Goal: Task Accomplishment & Management: Complete application form

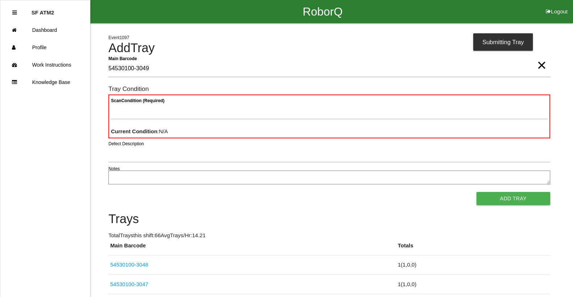
type Barcode "54530100-3049"
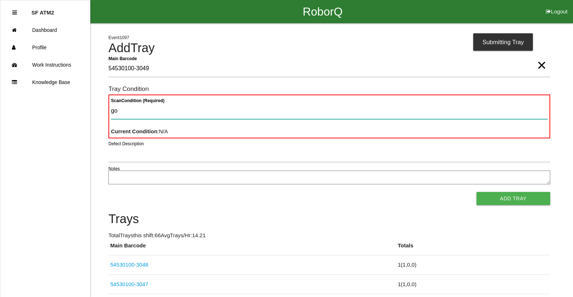
type Condition "goo"
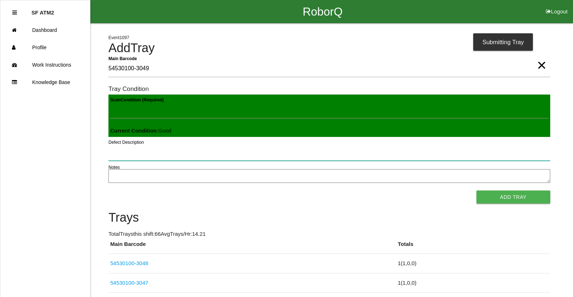
click at [477, 190] on button "Add Tray" at bounding box center [514, 196] width 74 height 13
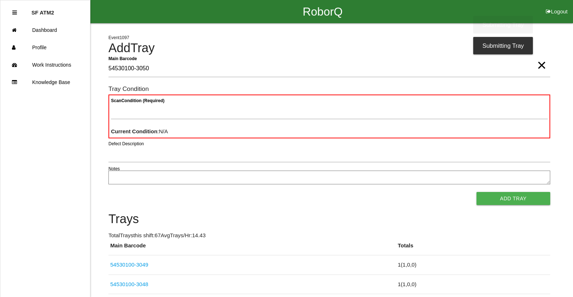
type Barcode "54530100-3050"
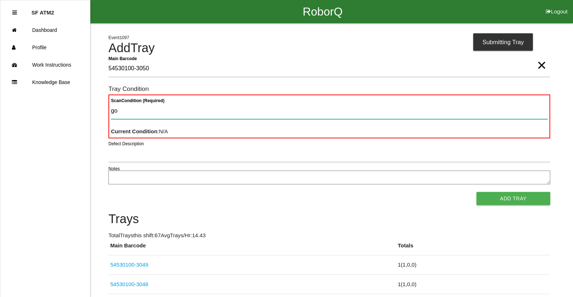
type Condition "goo"
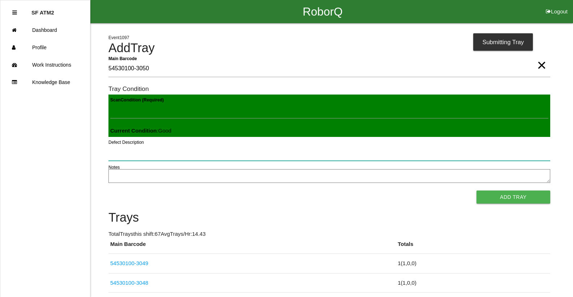
click at [477, 190] on button "Add Tray" at bounding box center [514, 196] width 74 height 13
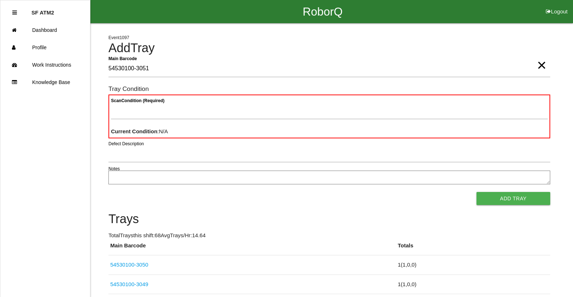
type Barcode "54530100-3051"
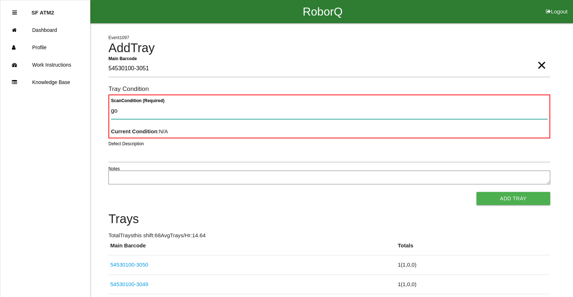
type Condition "goo"
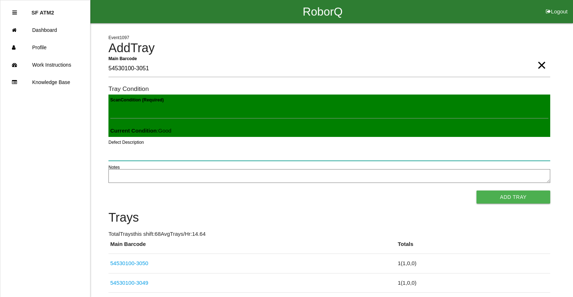
click at [477, 190] on button "Add Tray" at bounding box center [514, 196] width 74 height 13
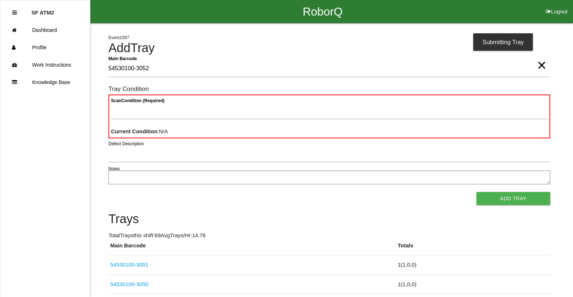
type Barcode "54530100-3052"
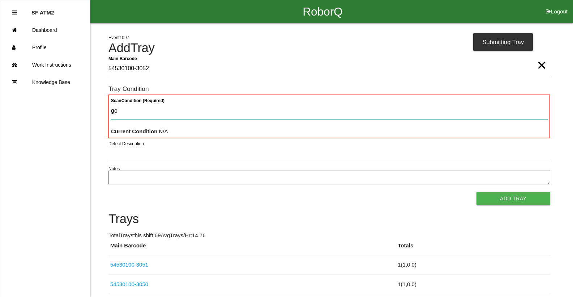
type Condition "goo"
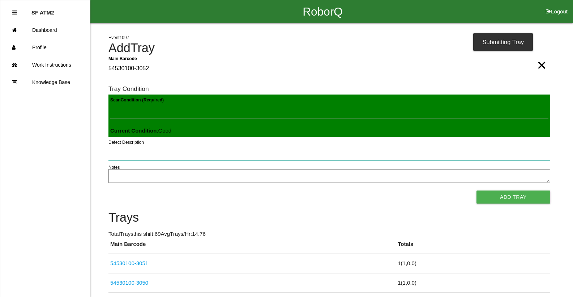
click button "Add Tray" at bounding box center [514, 196] width 74 height 13
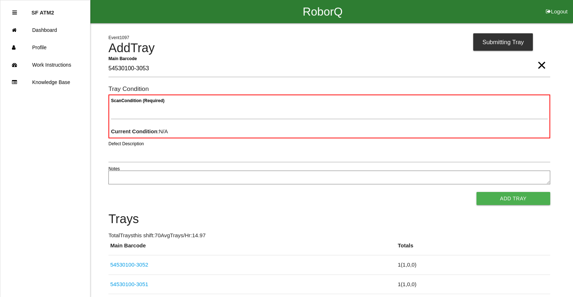
type Barcode "54530100-3053"
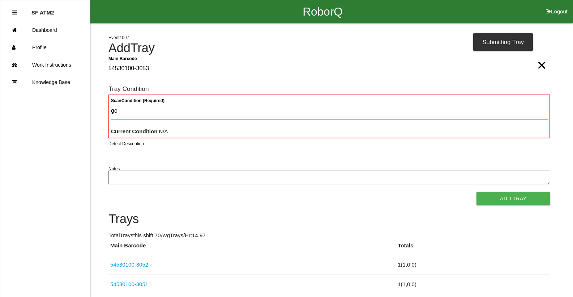
type Condition "goo"
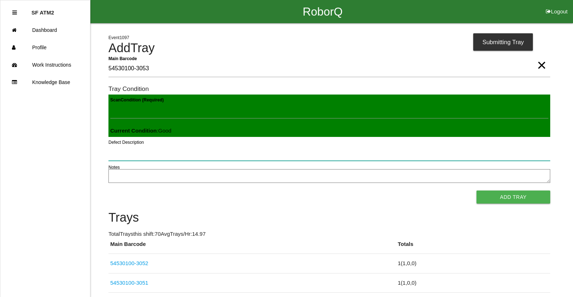
click at [477, 190] on button "Add Tray" at bounding box center [514, 196] width 74 height 13
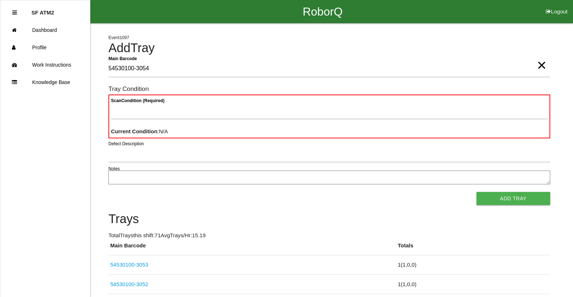
type Barcode "54530100-3054"
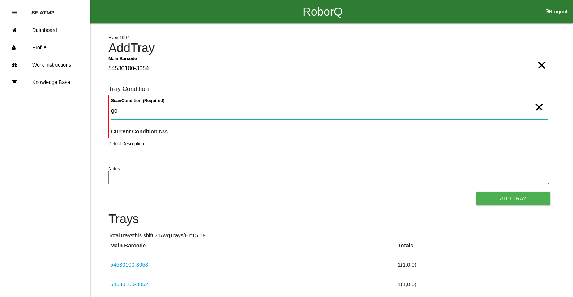
type Condition "goo"
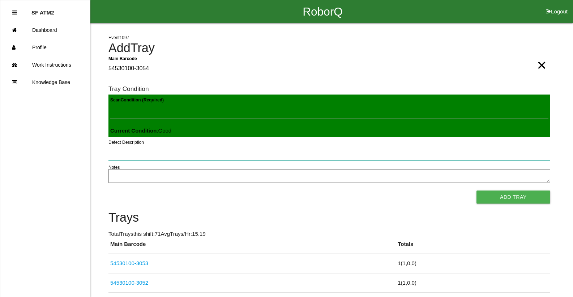
click at [477, 190] on button "Add Tray" at bounding box center [514, 196] width 74 height 13
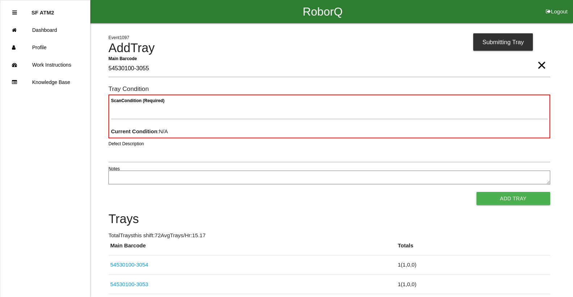
type Barcode "54530100-3055"
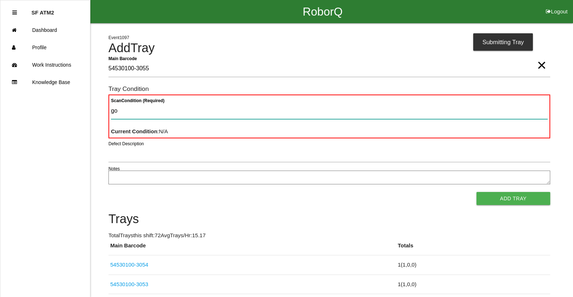
type Condition "goo"
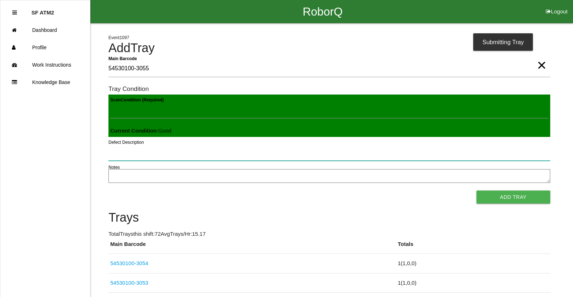
click at [477, 190] on button "Add Tray" at bounding box center [514, 196] width 74 height 13
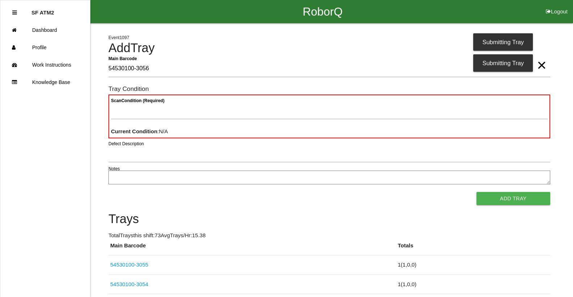
type Barcode "54530100-3056"
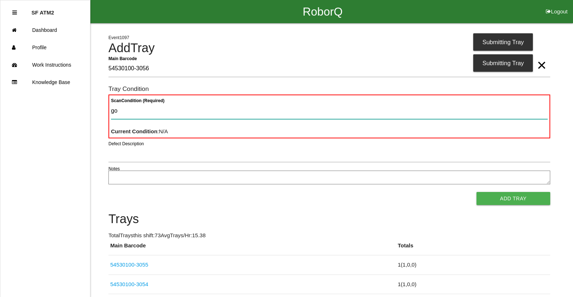
type Condition "goo"
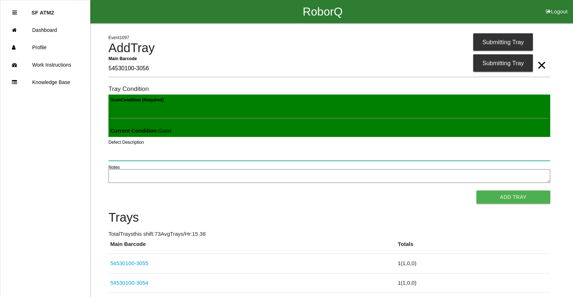
click at [477, 190] on button "Add Tray" at bounding box center [514, 196] width 74 height 13
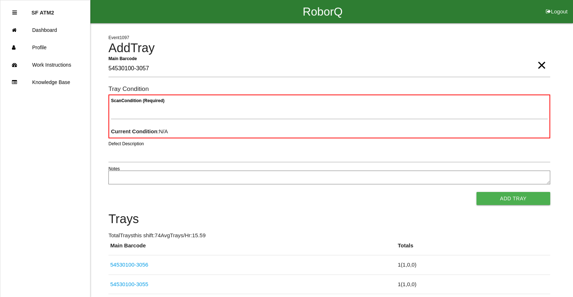
type Barcode "54530100-3057"
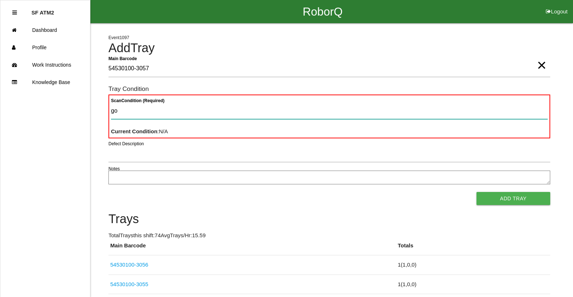
type Condition "goo"
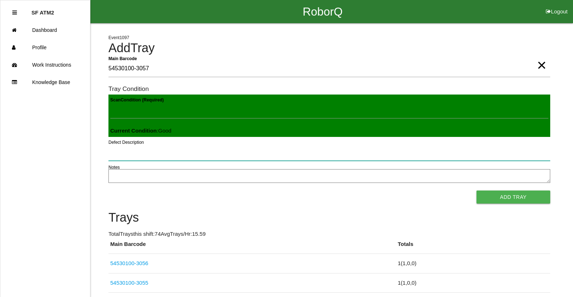
click at [477, 190] on button "Add Tray" at bounding box center [514, 196] width 74 height 13
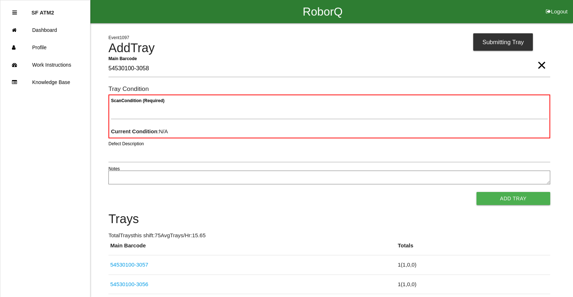
type Barcode "54530100-3058"
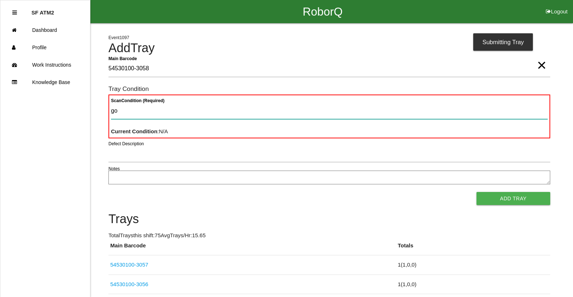
type Condition "goo"
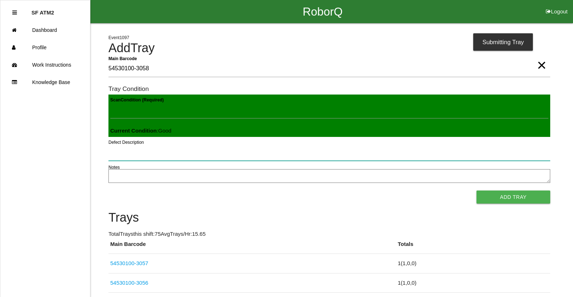
click at [477, 190] on button "Add Tray" at bounding box center [514, 196] width 74 height 13
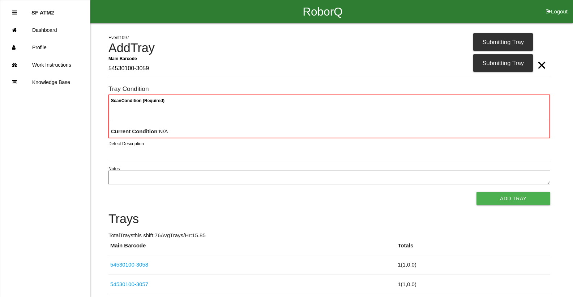
type Barcode "54530100-3059"
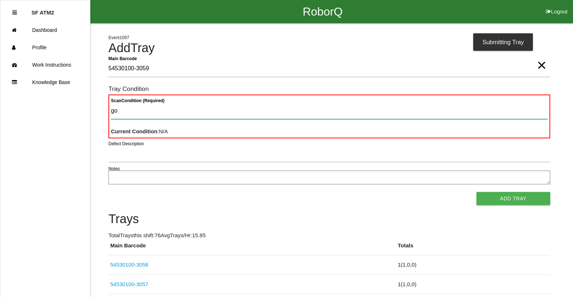
type Condition "goo"
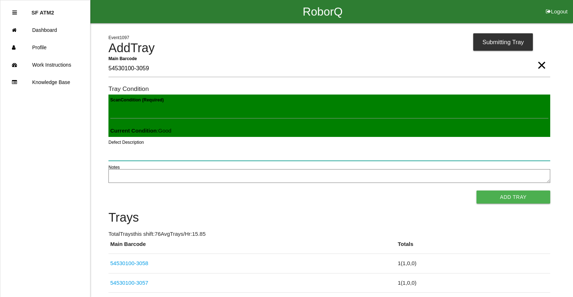
click at [477, 190] on button "Add Tray" at bounding box center [514, 196] width 74 height 13
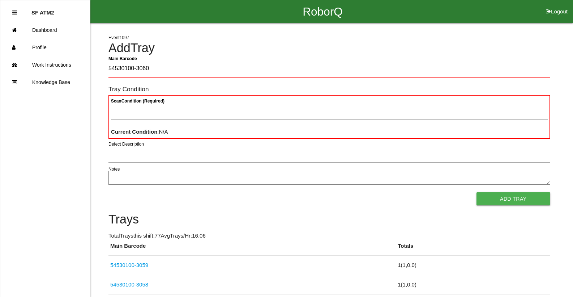
type Barcode "54530100-3060"
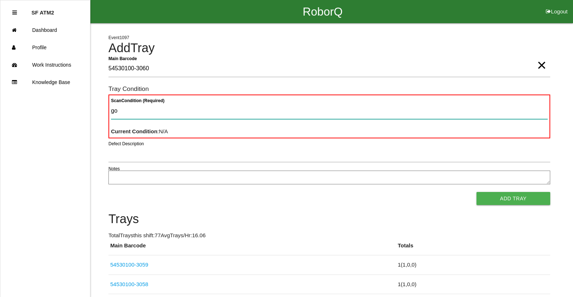
type Condition "goo"
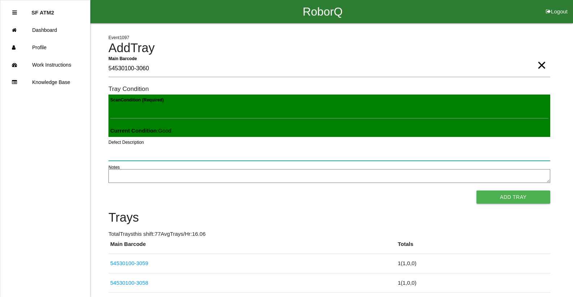
click at [477, 190] on button "Add Tray" at bounding box center [514, 196] width 74 height 13
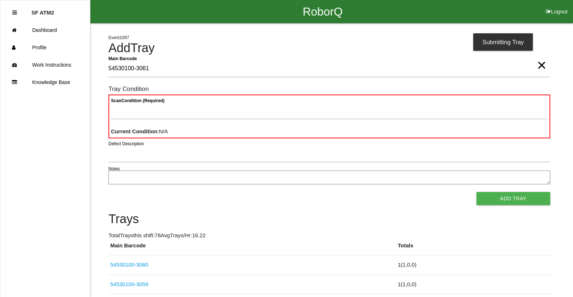
type Barcode "54530100-3061"
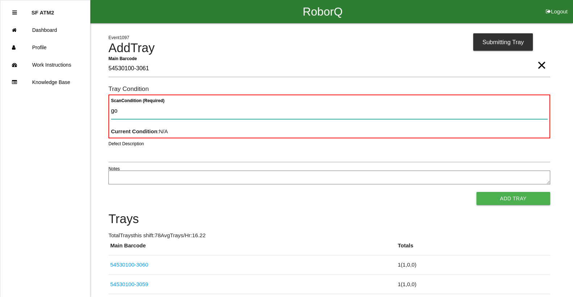
type Condition "goo"
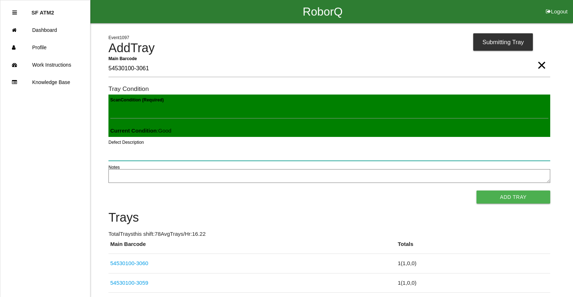
click at [477, 190] on button "Add Tray" at bounding box center [514, 196] width 74 height 13
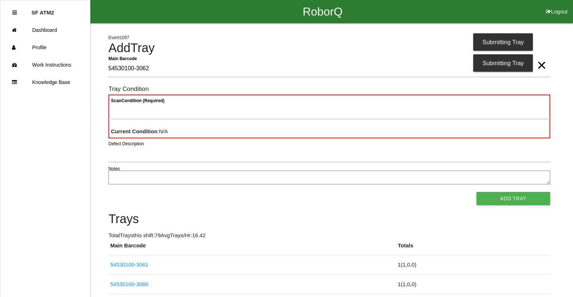
type Barcode "54530100-3062"
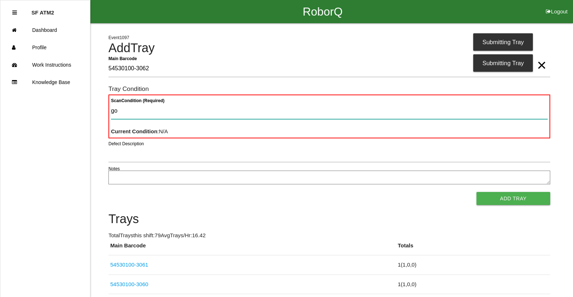
type Condition "goo"
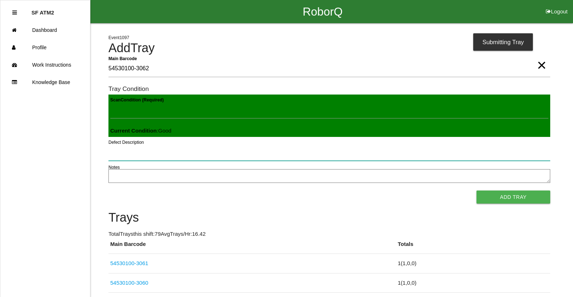
click at [477, 190] on button "Add Tray" at bounding box center [514, 196] width 74 height 13
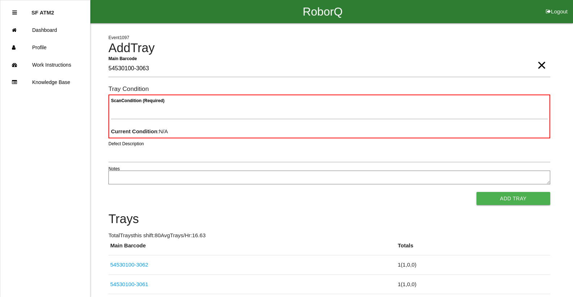
type Barcode "54530100-3063"
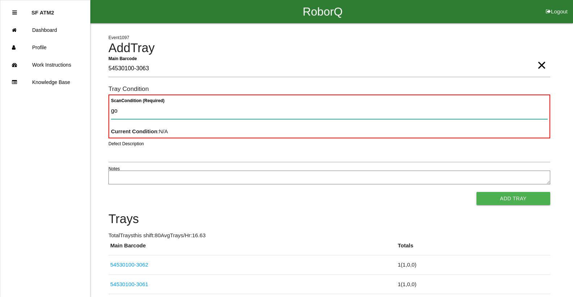
type Condition "goo"
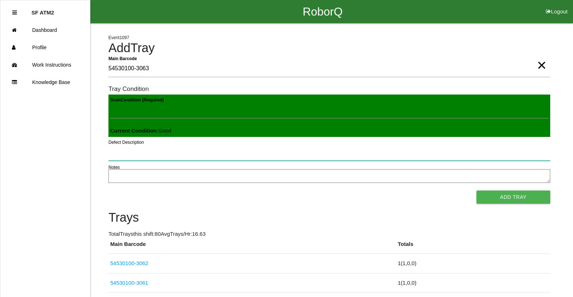
click at [477, 190] on button "Add Tray" at bounding box center [514, 196] width 74 height 13
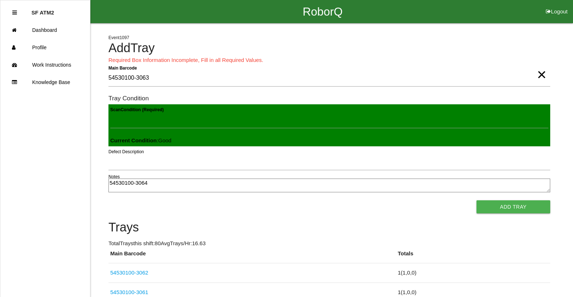
type textarea "54530100-3064"
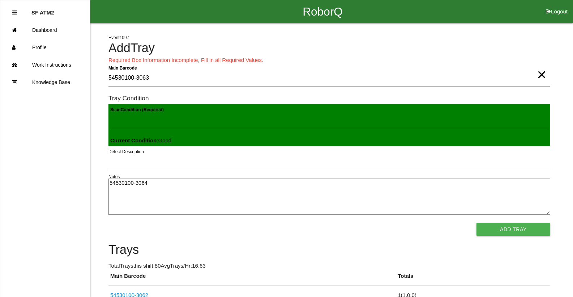
scroll to position [1, 0]
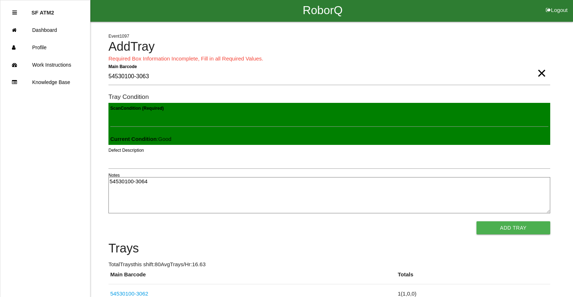
click link "54530100-3062" at bounding box center [129, 293] width 38 height 6
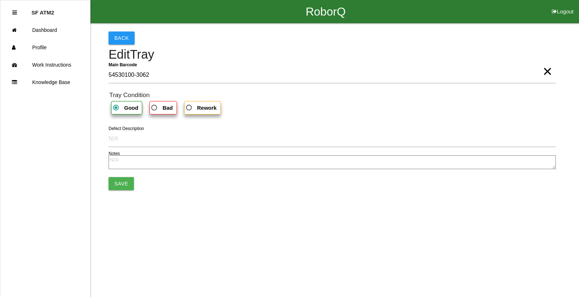
click at [0, 21] on link "Dashboard" at bounding box center [45, 29] width 90 height 17
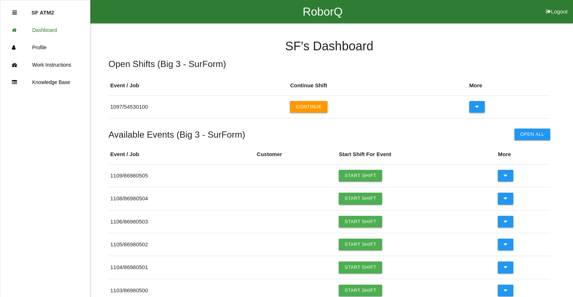
click at [0, 73] on link "Knowledge Base" at bounding box center [45, 81] width 90 height 17
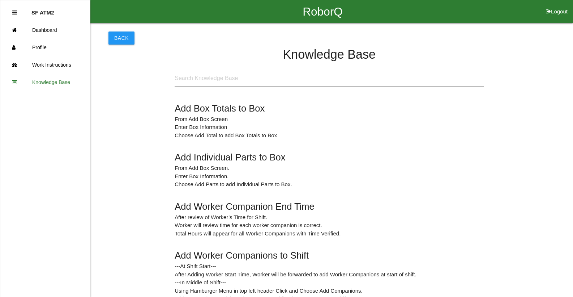
scroll to position [249, 0]
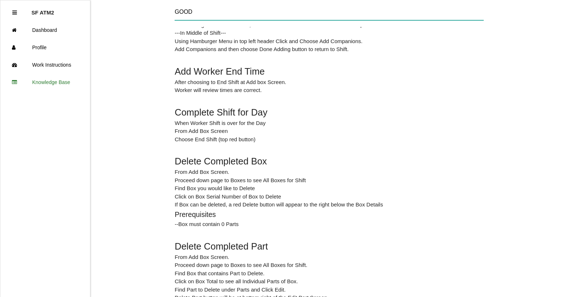
type input "GOOD"
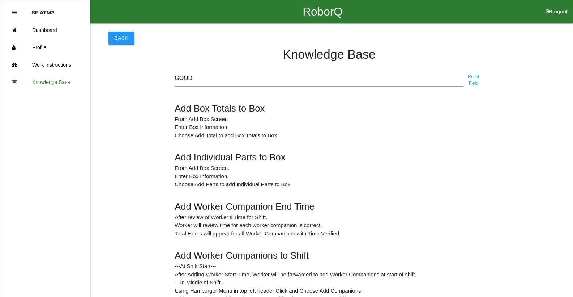
click at [130, 38] on button "Back" at bounding box center [122, 37] width 26 height 13
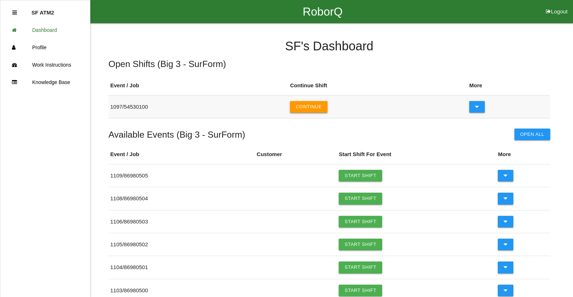
click at [311, 106] on button "Continue" at bounding box center [309, 107] width 38 height 12
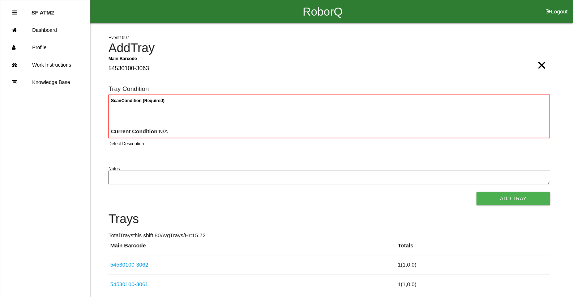
type Barcode "54530100-3063"
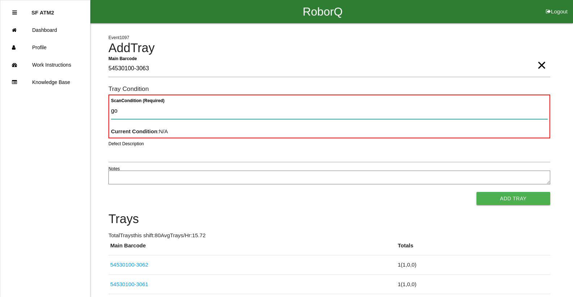
type Condition "goo"
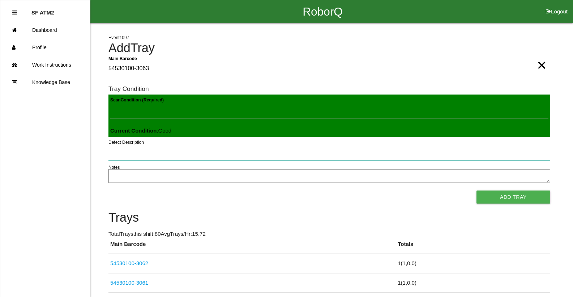
click at [477, 190] on button "Add Tray" at bounding box center [514, 196] width 74 height 13
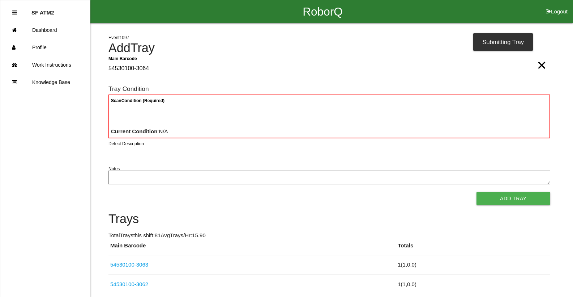
type Barcode "54530100-3064"
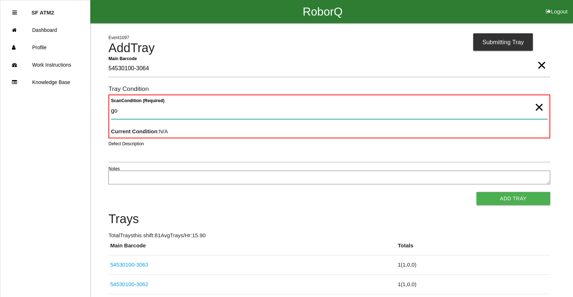
type Condition "goo"
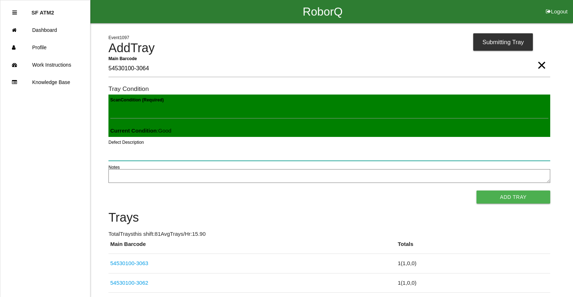
click at [477, 190] on button "Add Tray" at bounding box center [514, 196] width 74 height 13
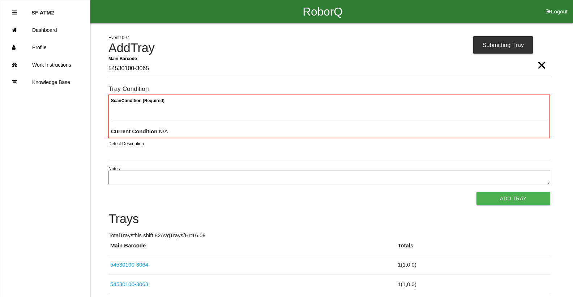
type Barcode "54530100-3065"
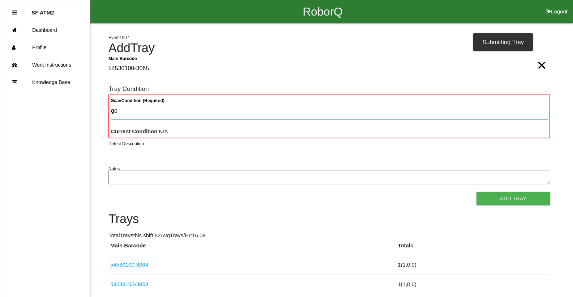
type Condition "goo"
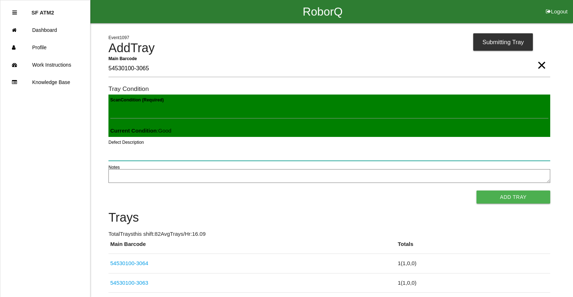
click at [477, 190] on button "Add Tray" at bounding box center [514, 196] width 74 height 13
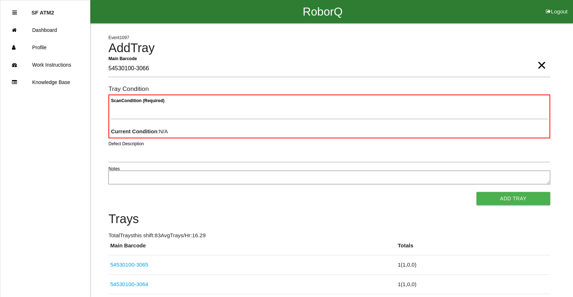
type Barcode "54530100-3066"
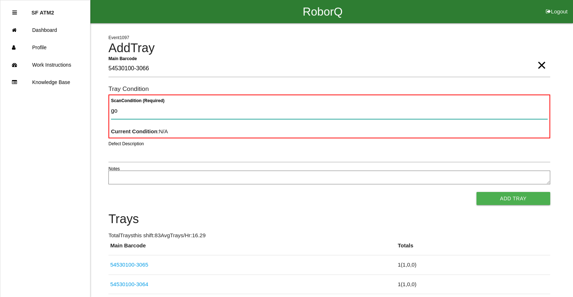
type Condition "goo"
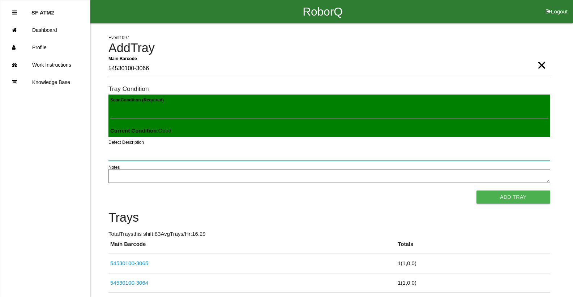
click at [477, 190] on button "Add Tray" at bounding box center [514, 196] width 74 height 13
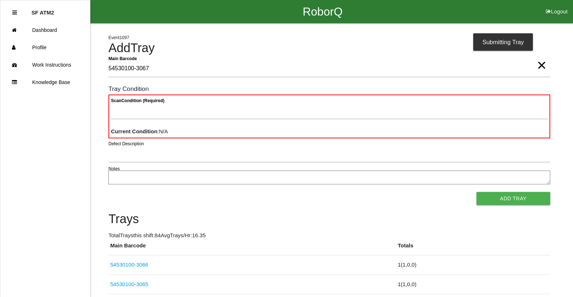
type Barcode "54530100-3067"
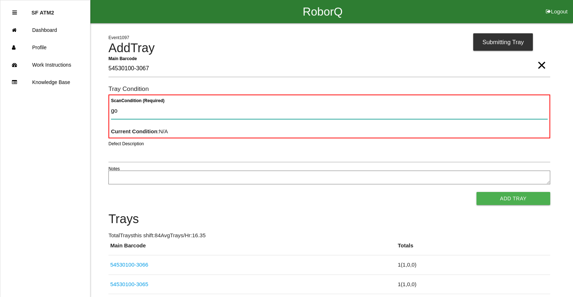
type Condition "goo"
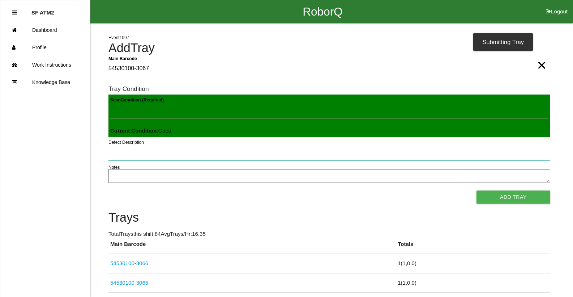
click at [477, 190] on button "Add Tray" at bounding box center [514, 196] width 74 height 13
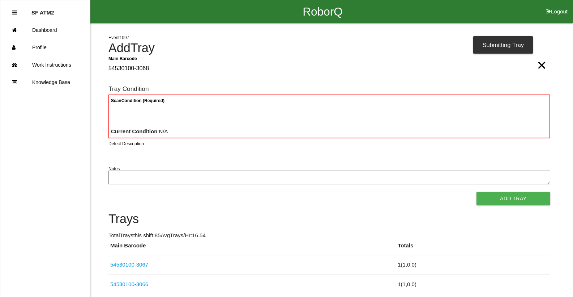
type Barcode "54530100-3068"
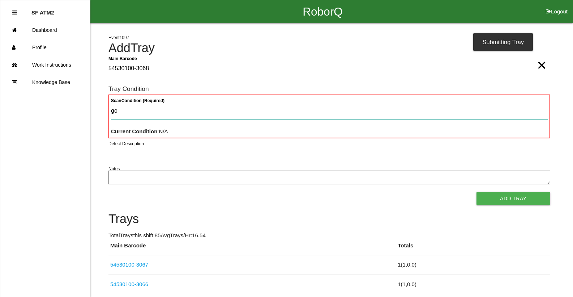
type Condition "goo"
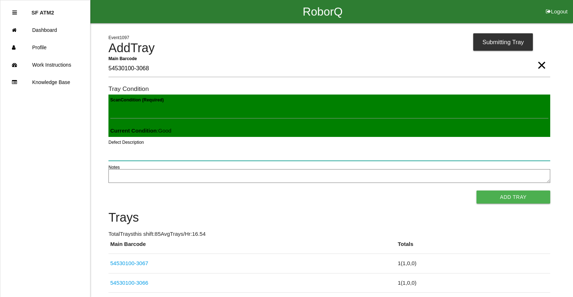
click at [477, 190] on button "Add Tray" at bounding box center [514, 196] width 74 height 13
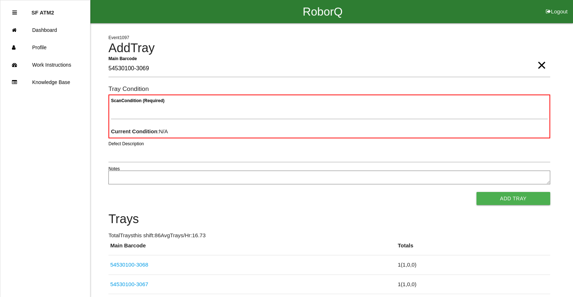
type Barcode "54530100-3069"
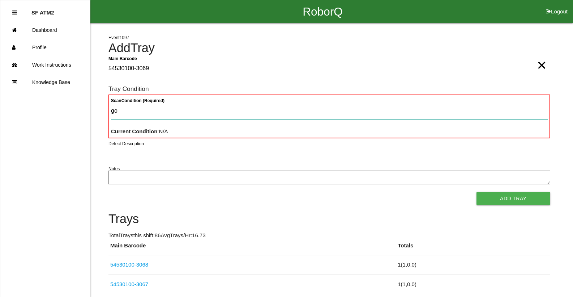
type Condition "goo"
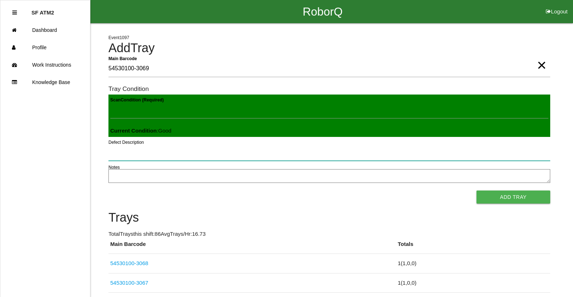
click at [477, 190] on button "Add Tray" at bounding box center [514, 196] width 74 height 13
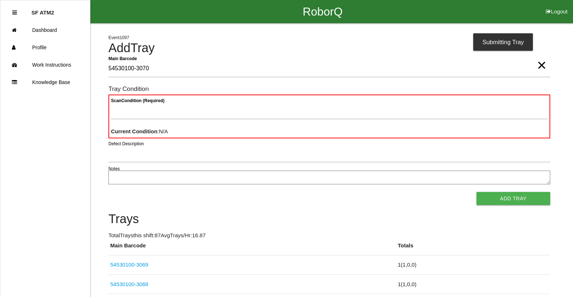
type Barcode "54530100-3070"
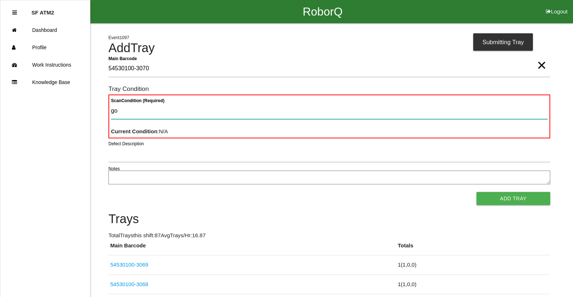
type Condition "goo"
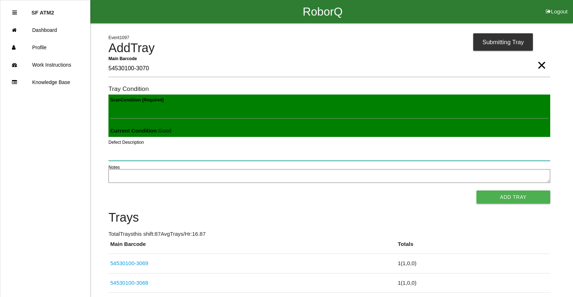
click at [477, 190] on button "Add Tray" at bounding box center [514, 196] width 74 height 13
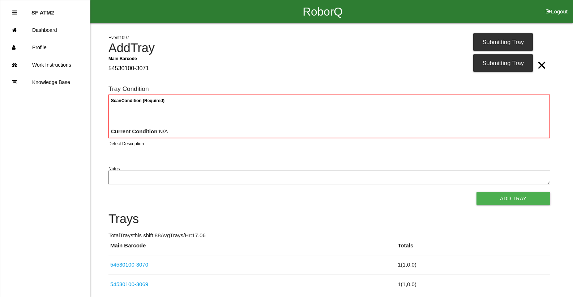
type Barcode "54530100-3071"
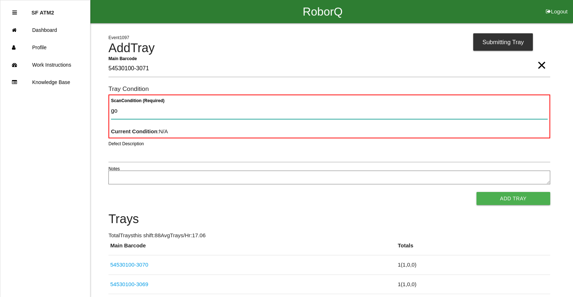
type Condition "goo"
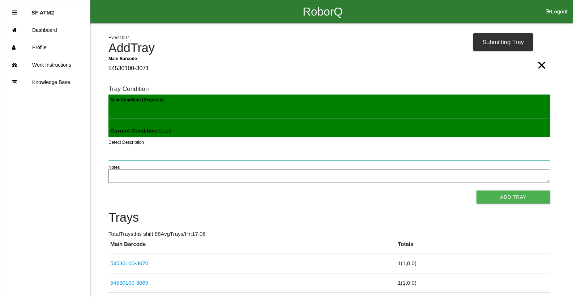
click button "Add Tray" at bounding box center [514, 196] width 74 height 13
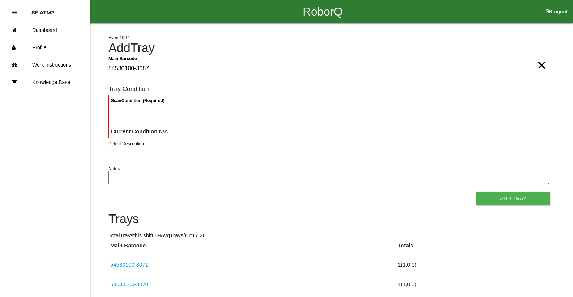
type Barcode "54530100-3087"
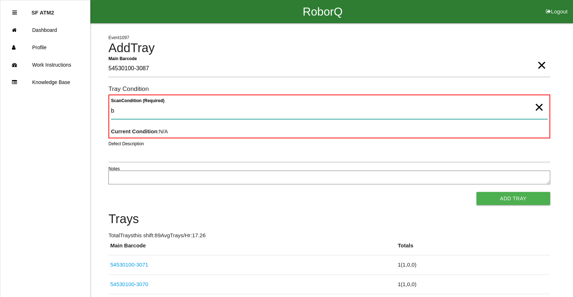
type Condition "ba"
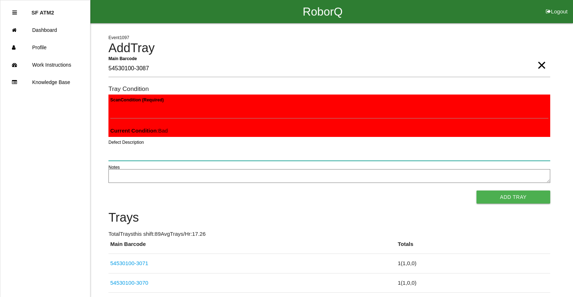
click at [477, 190] on button "Add Tray" at bounding box center [514, 196] width 74 height 13
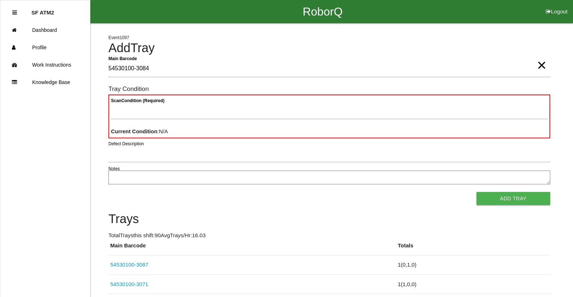
type Barcode "54530100-3084"
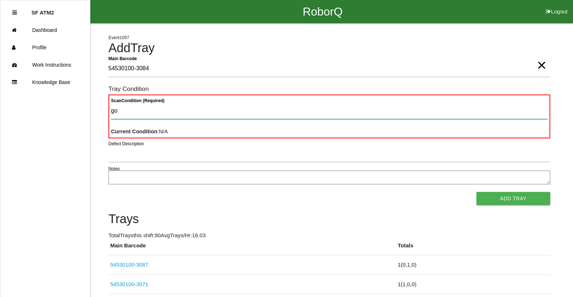
type Condition "goo"
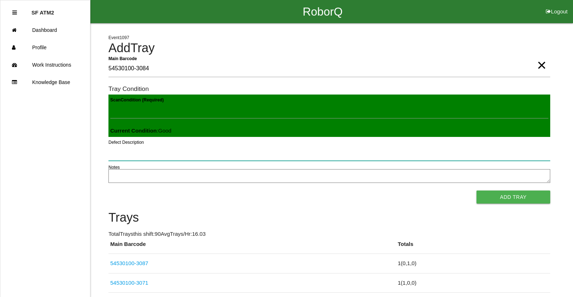
click at [477, 190] on button "Add Tray" at bounding box center [514, 196] width 74 height 13
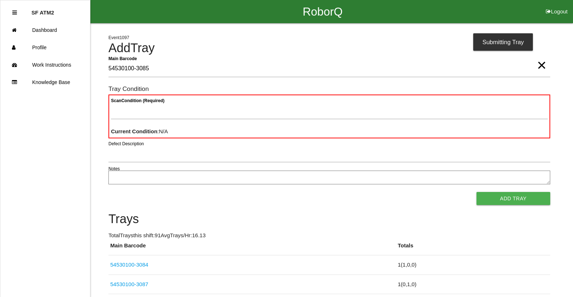
type Barcode "54530100-3085"
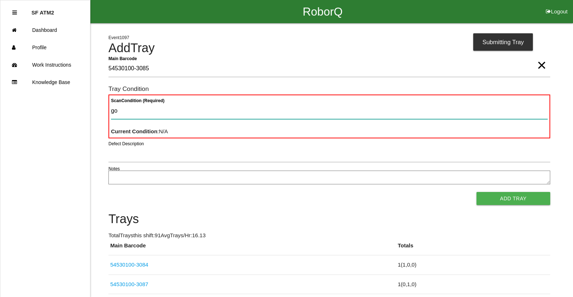
type Condition "goo"
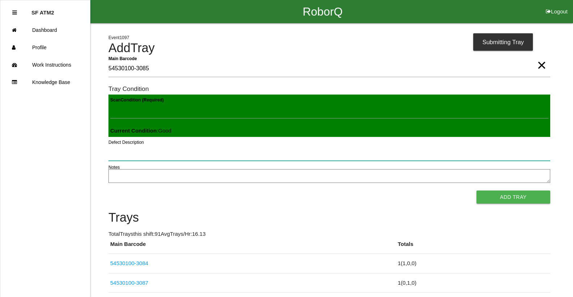
click at [477, 190] on button "Add Tray" at bounding box center [514, 196] width 74 height 13
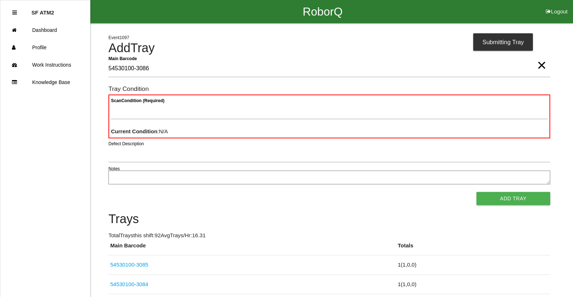
type Barcode "54530100-3086"
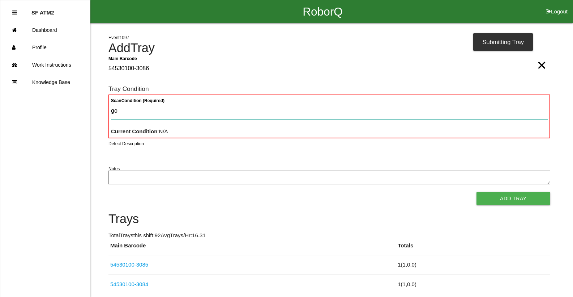
type Condition "goo"
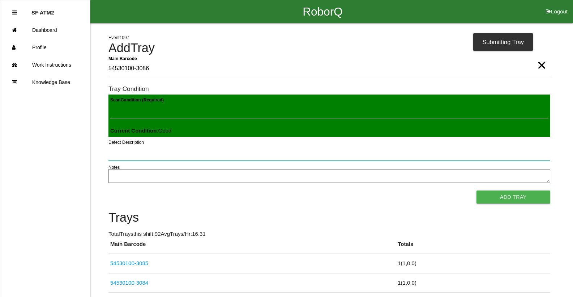
click at [477, 190] on button "Add Tray" at bounding box center [514, 196] width 74 height 13
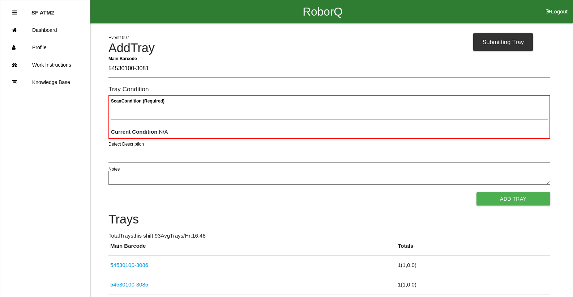
type Barcode "54530100-3081"
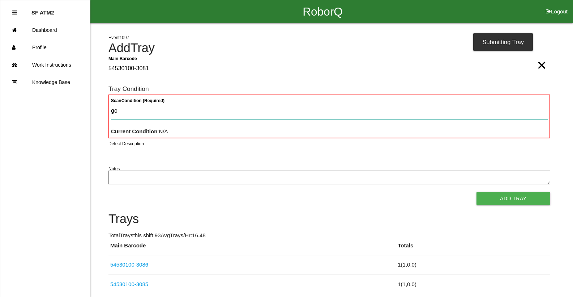
type Condition "goo"
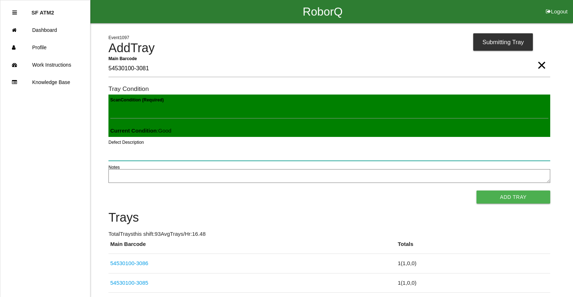
click at [477, 190] on button "Add Tray" at bounding box center [514, 196] width 74 height 13
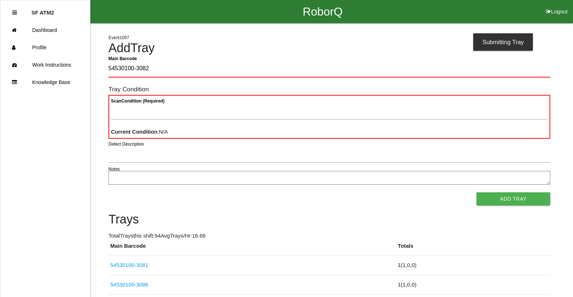
type Barcode "54530100-3082"
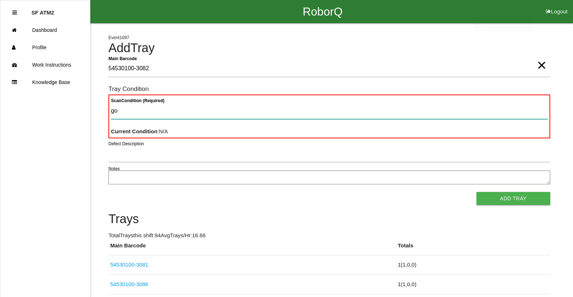
type Condition "goo"
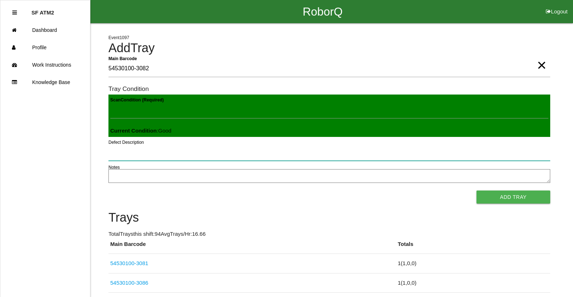
click at [477, 190] on button "Add Tray" at bounding box center [514, 196] width 74 height 13
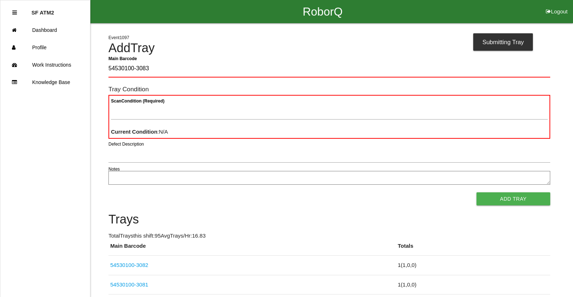
type Barcode "54530100-3083"
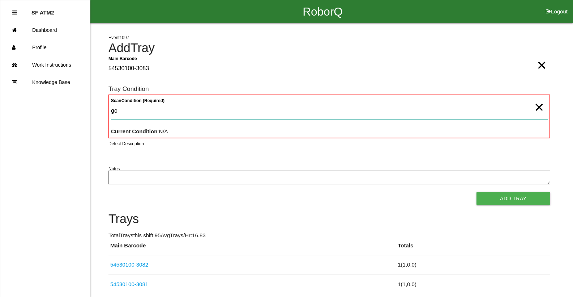
type Condition "goo"
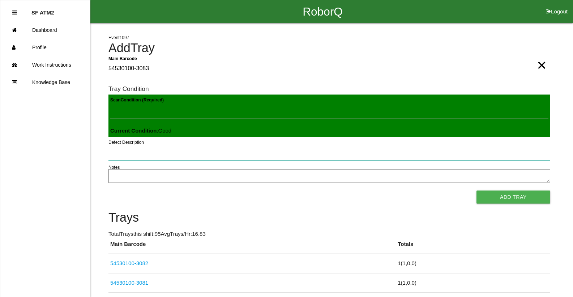
click at [477, 190] on button "Add Tray" at bounding box center [514, 196] width 74 height 13
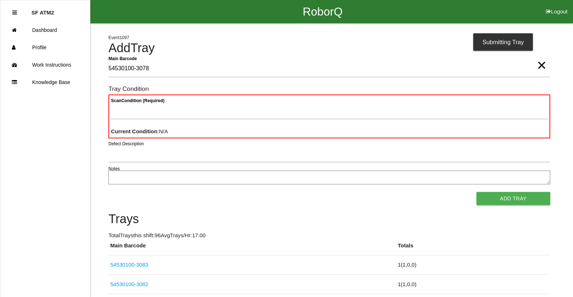
type Barcode "54530100-3078"
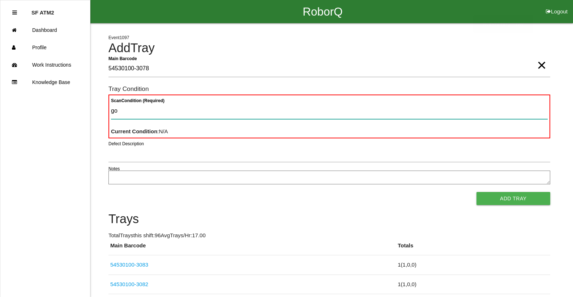
type Condition "goo"
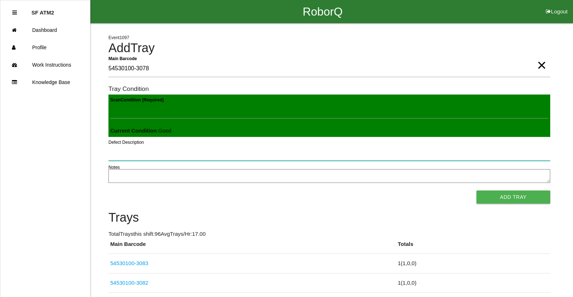
click at [477, 190] on button "Add Tray" at bounding box center [514, 196] width 74 height 13
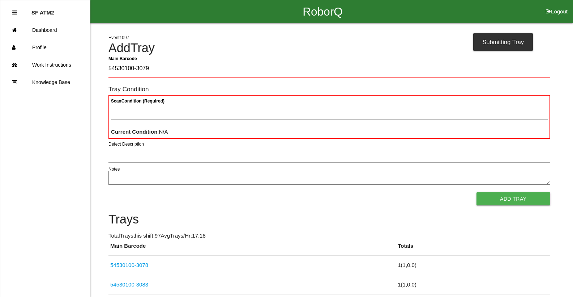
type Barcode "54530100-3079"
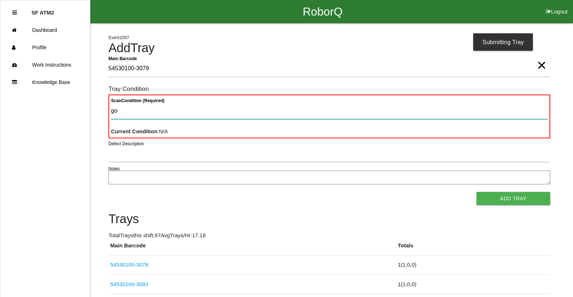
type Condition "goo"
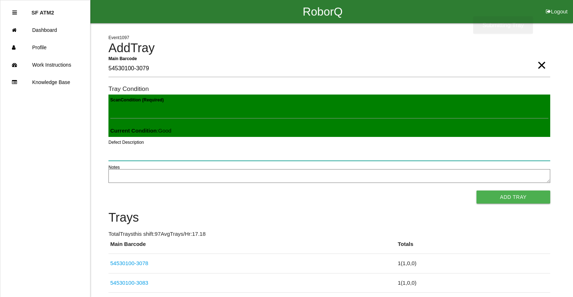
click at [477, 190] on button "Add Tray" at bounding box center [514, 196] width 74 height 13
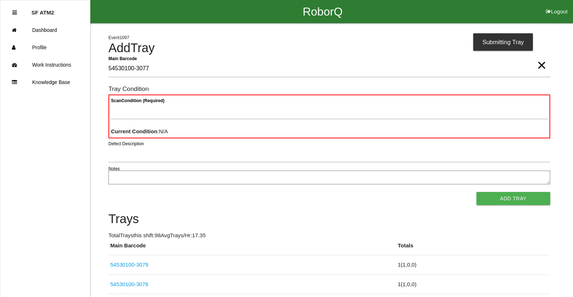
type Barcode "54530100-3077"
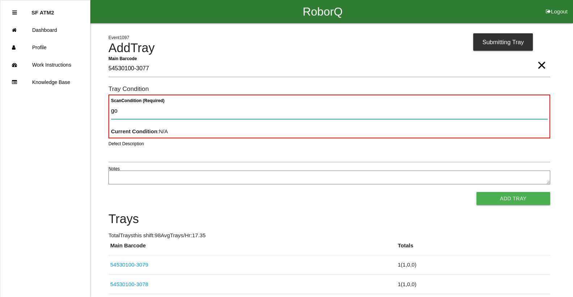
type Condition "goo"
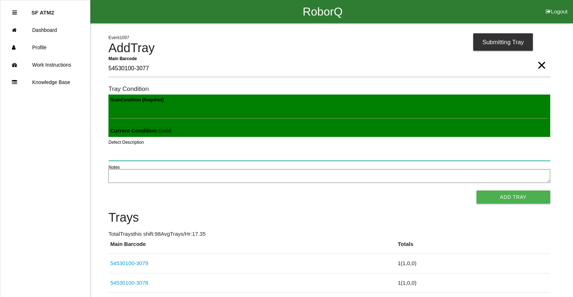
click at [477, 190] on button "Add Tray" at bounding box center [514, 196] width 74 height 13
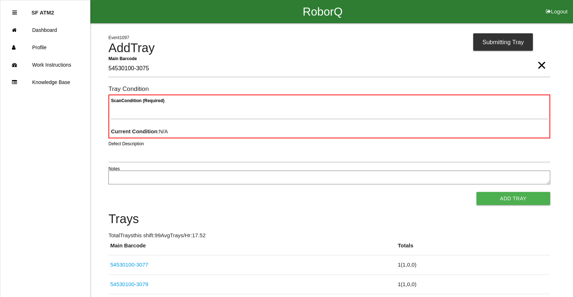
type Barcode "54530100-3075"
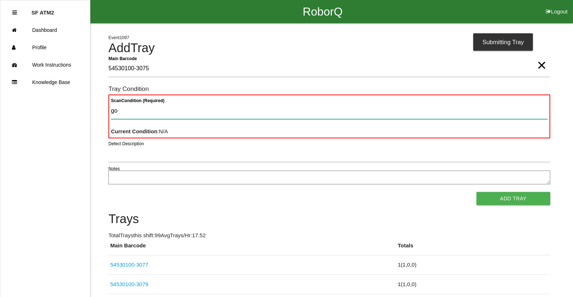
type Condition "goo"
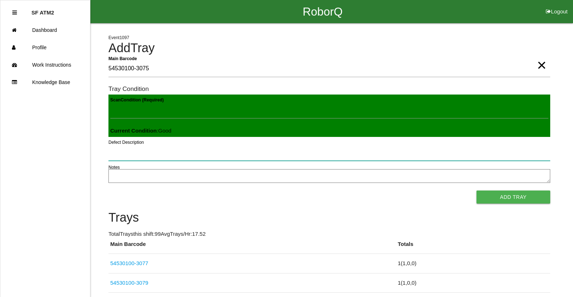
click at [477, 190] on button "Add Tray" at bounding box center [514, 196] width 74 height 13
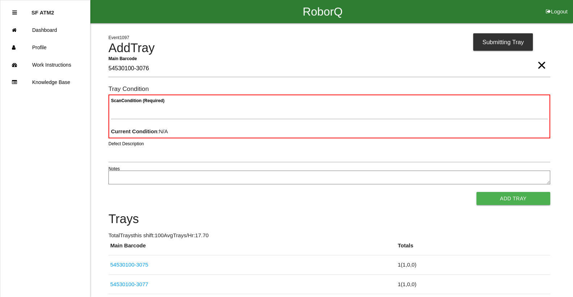
type Barcode "54530100-3076"
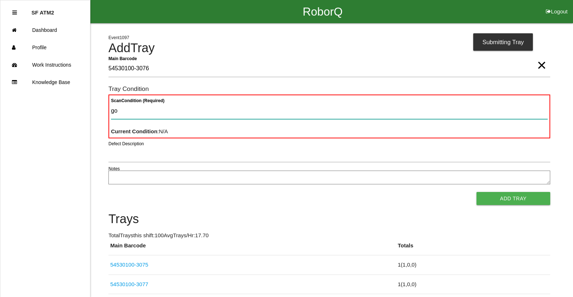
type Condition "goo"
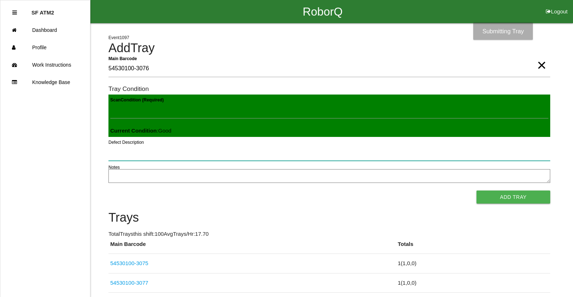
click at [477, 190] on button "Add Tray" at bounding box center [514, 196] width 74 height 13
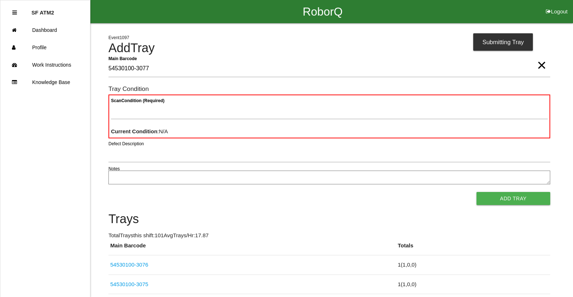
type Barcode "54530100-3077"
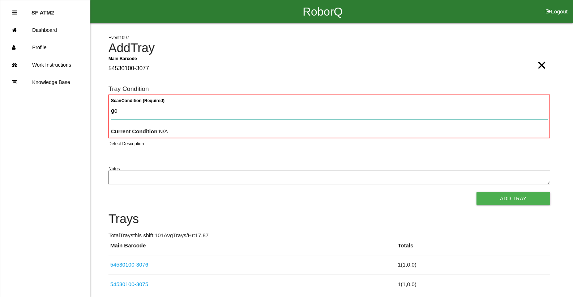
type Condition "goo"
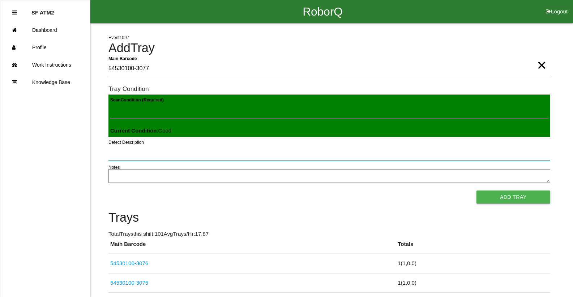
click at [477, 190] on button "Add Tray" at bounding box center [514, 196] width 74 height 13
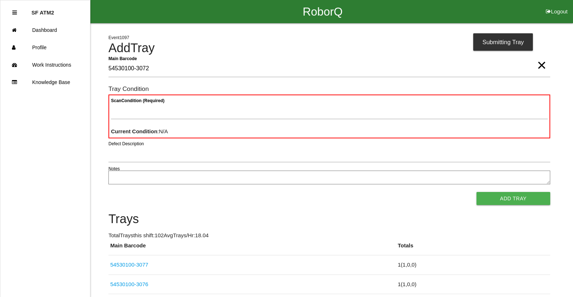
type Barcode "54530100-3072"
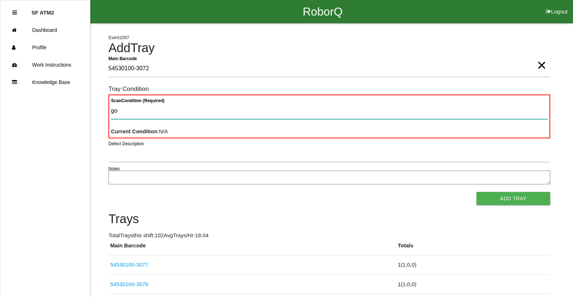
type Condition "goo"
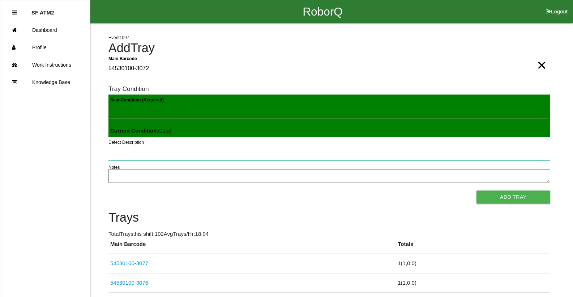
click at [477, 190] on button "Add Tray" at bounding box center [514, 196] width 74 height 13
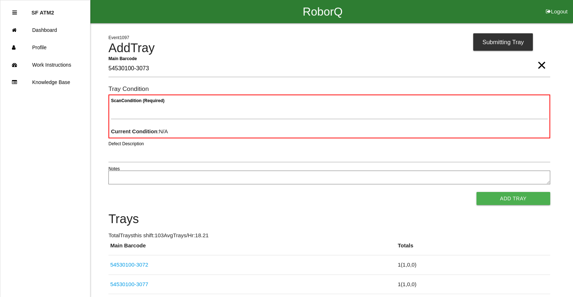
type Barcode "54530100-3073"
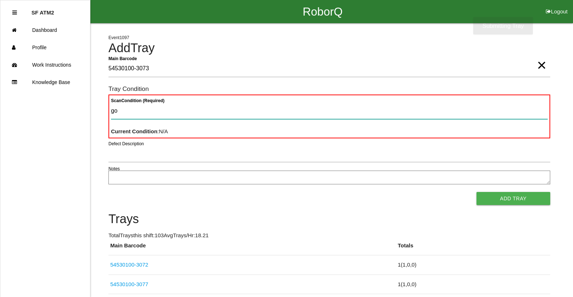
type Condition "goo"
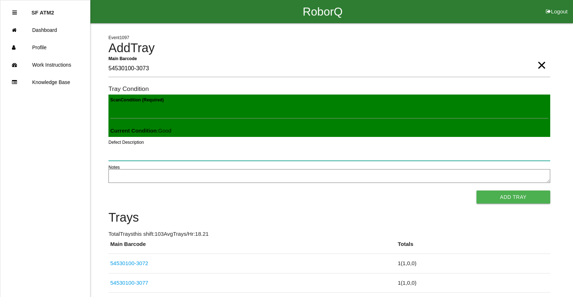
click at [477, 190] on button "Add Tray" at bounding box center [514, 196] width 74 height 13
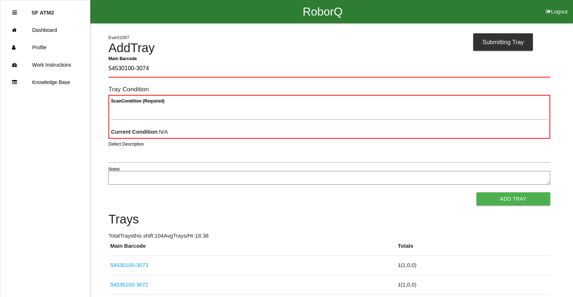
type Barcode "54530100-3074"
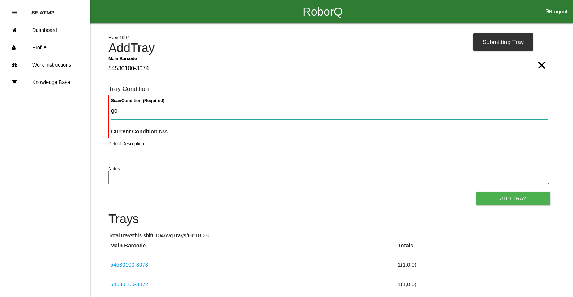
type Condition "goo"
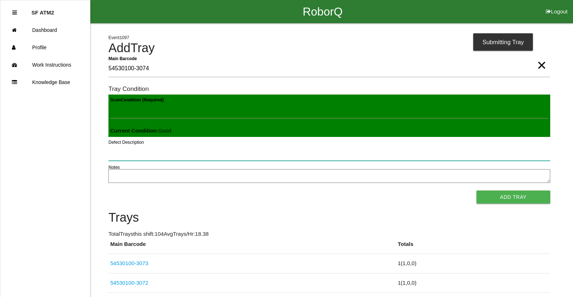
click at [477, 190] on button "Add Tray" at bounding box center [514, 196] width 74 height 13
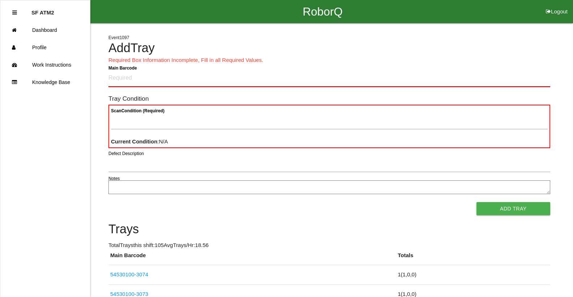
click at [315, 82] on Barcode "Main Barcode" at bounding box center [330, 78] width 442 height 17
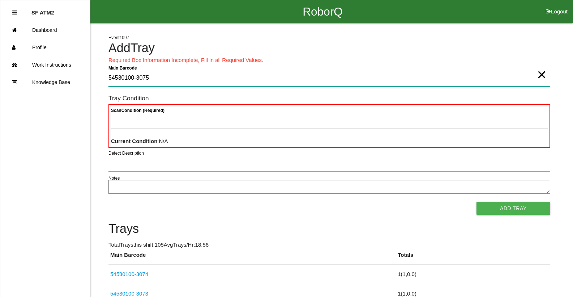
type Barcode "54530100-3075"
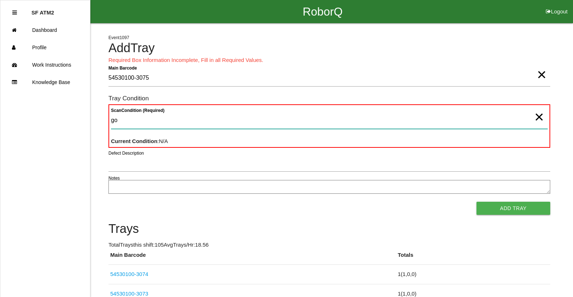
type Condition "goo"
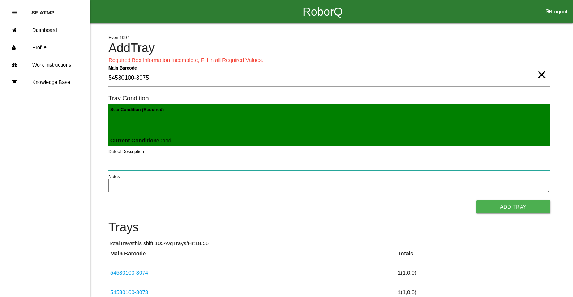
click at [477, 200] on button "Add Tray" at bounding box center [514, 206] width 74 height 13
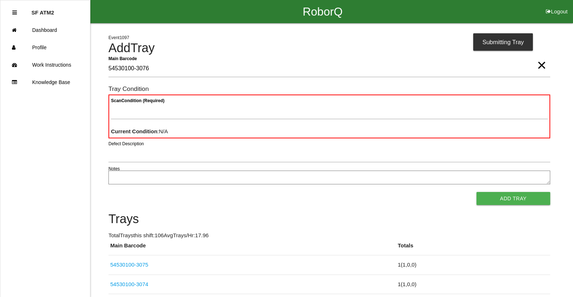
type Barcode "54530100-3076"
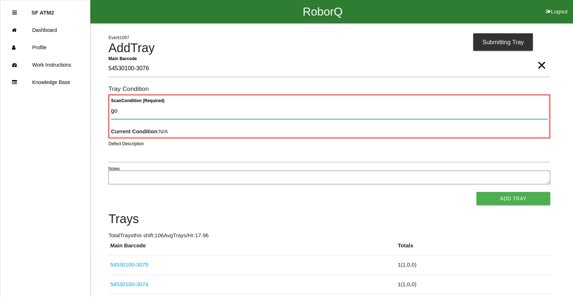
type Condition "goo"
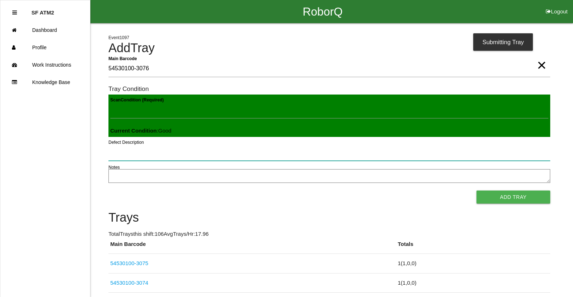
click at [477, 190] on button "Add Tray" at bounding box center [514, 196] width 74 height 13
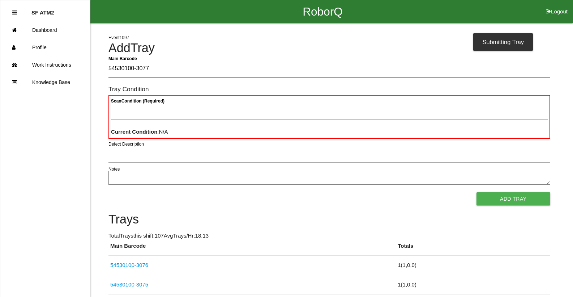
type Barcode "54530100-3077"
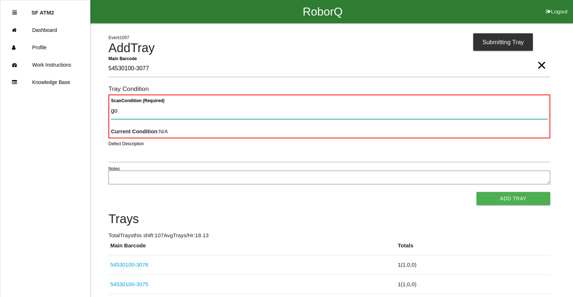
type Condition "goo"
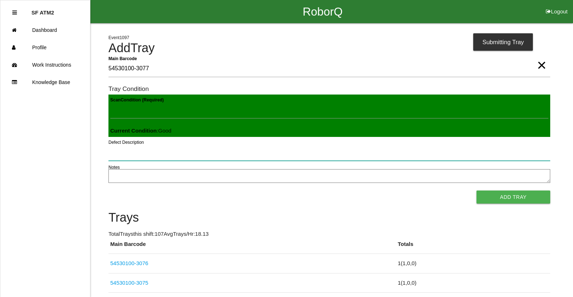
click at [477, 190] on button "Add Tray" at bounding box center [514, 196] width 74 height 13
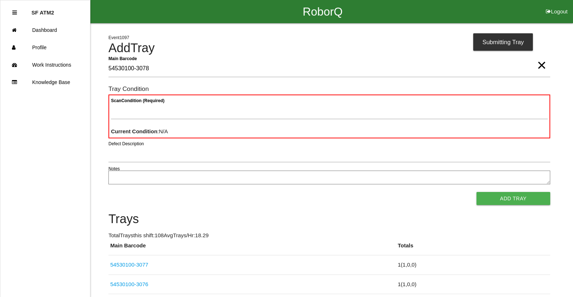
type Barcode "54530100-3078"
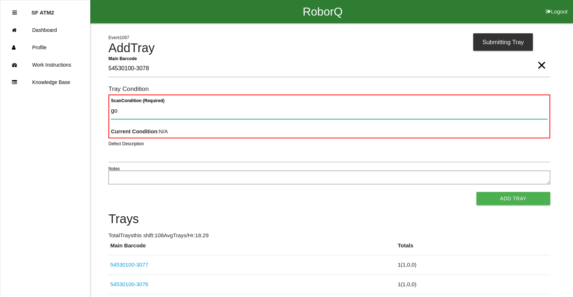
type Condition "goo"
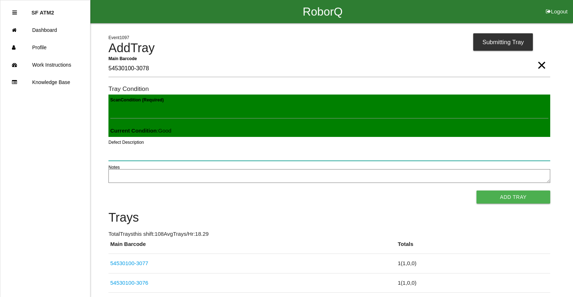
click at [477, 190] on button "Add Tray" at bounding box center [514, 196] width 74 height 13
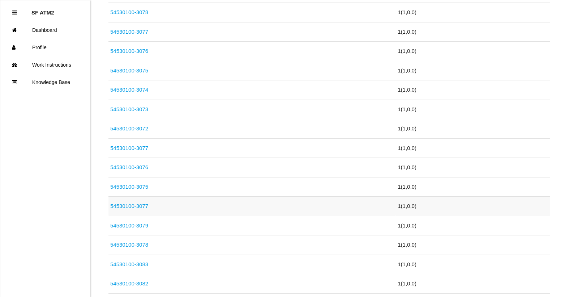
scroll to position [326, 0]
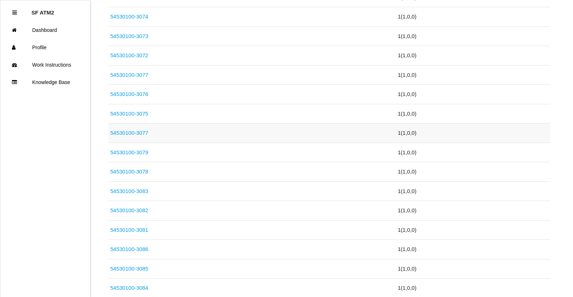
click at [165, 133] on td "54530100-3077" at bounding box center [253, 133] width 288 height 20
click at [131, 131] on link "54530100-3077" at bounding box center [129, 132] width 38 height 6
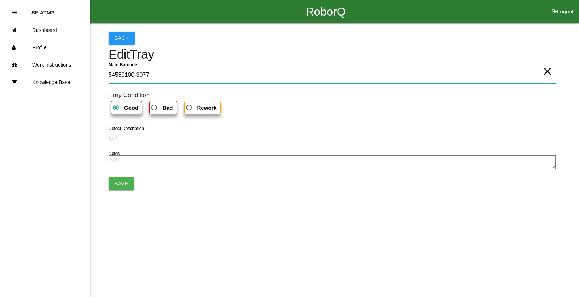
click at [186, 75] on Barcode "54530100-3077" at bounding box center [332, 75] width 447 height 17
type Barcode "54530100-3080"
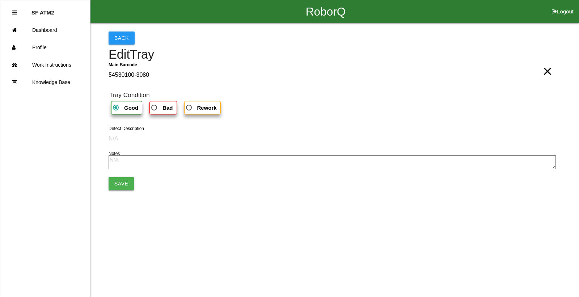
click at [128, 184] on button "Save" at bounding box center [121, 183] width 25 height 13
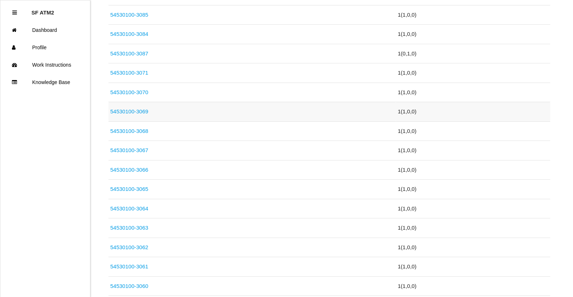
scroll to position [579, 0]
click at [151, 54] on td "54530100-3087" at bounding box center [253, 54] width 288 height 20
click at [146, 56] on link "54530100-3087" at bounding box center [129, 54] width 38 height 6
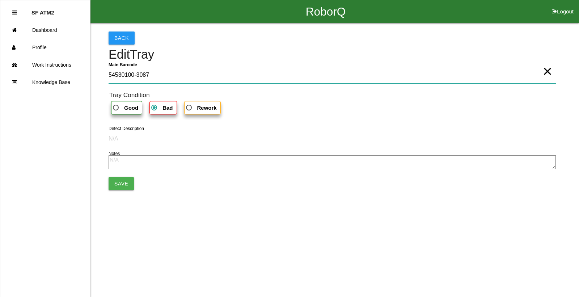
click at [170, 71] on Barcode "54530100-3087" at bounding box center [332, 75] width 447 height 17
type Barcode "54530100-3072"
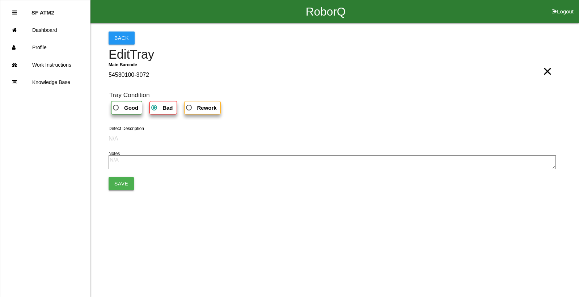
click at [121, 182] on button "Save" at bounding box center [121, 183] width 25 height 13
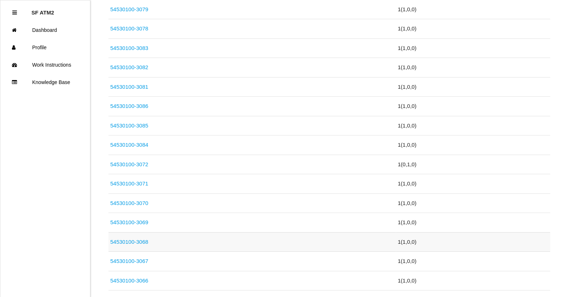
scroll to position [506, 0]
click at [143, 107] on link "54530100-3084" at bounding box center [129, 106] width 38 height 6
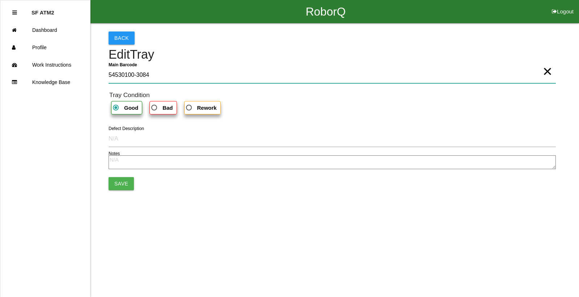
click at [166, 71] on Barcode "54530100-3084" at bounding box center [332, 75] width 447 height 17
type Barcode "54530100-3073"
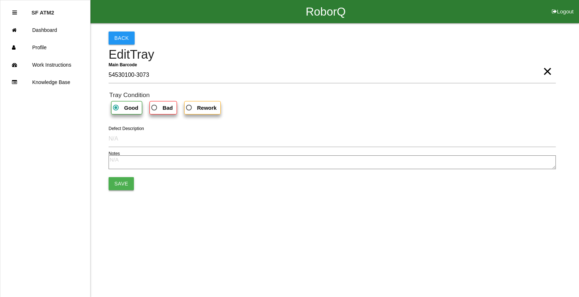
click at [115, 187] on button "Save" at bounding box center [121, 183] width 25 height 13
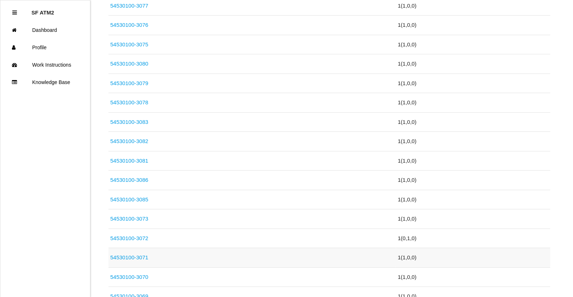
scroll to position [434, 0]
click at [144, 158] on link "54530100-3085" at bounding box center [129, 160] width 38 height 6
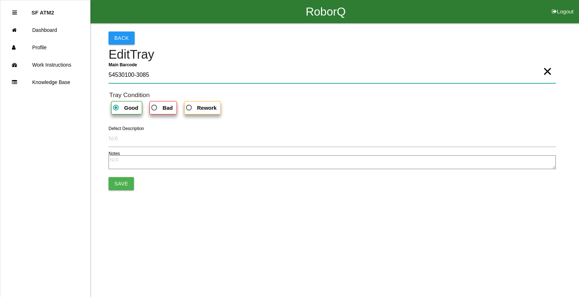
click at [160, 68] on Barcode "54530100-3085" at bounding box center [332, 75] width 447 height 17
type Barcode "54530100-3074"
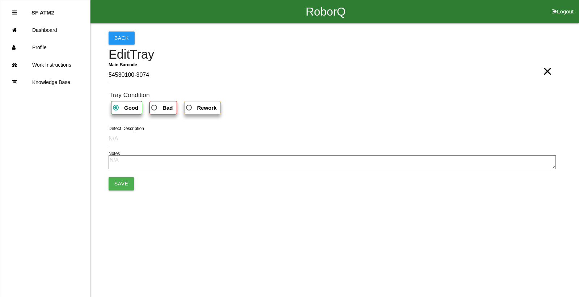
click at [119, 182] on button "Save" at bounding box center [121, 183] width 25 height 13
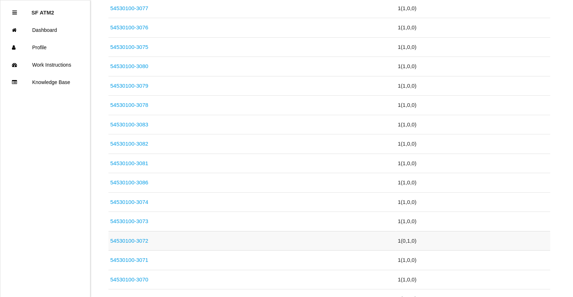
scroll to position [398, 0]
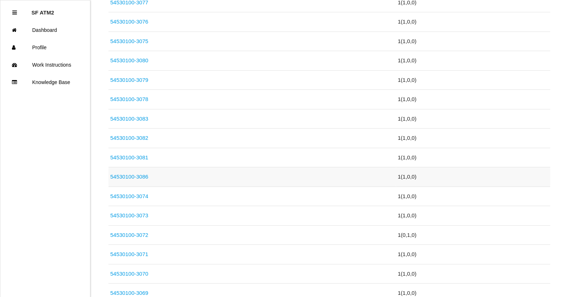
click at [145, 174] on link "54530100-3086" at bounding box center [129, 176] width 38 height 6
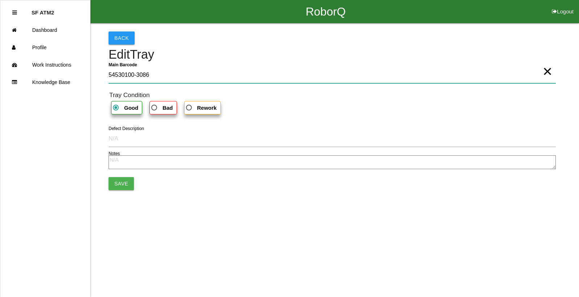
click at [161, 74] on Barcode "54530100-3086" at bounding box center [332, 75] width 447 height 17
type Barcode "54530100-3075"
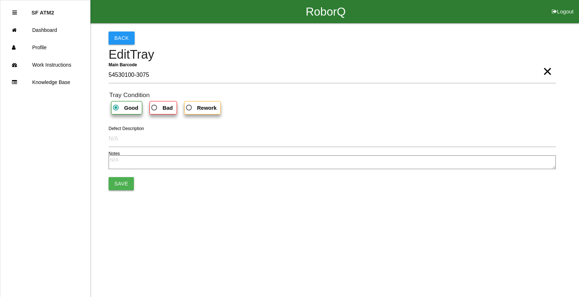
click at [113, 181] on button "Save" at bounding box center [121, 183] width 25 height 13
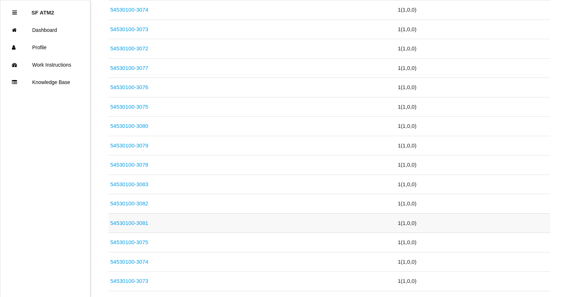
scroll to position [398, 0]
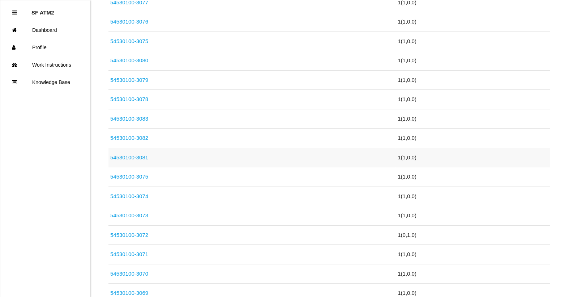
click at [143, 156] on link "54530100-3081" at bounding box center [129, 157] width 38 height 6
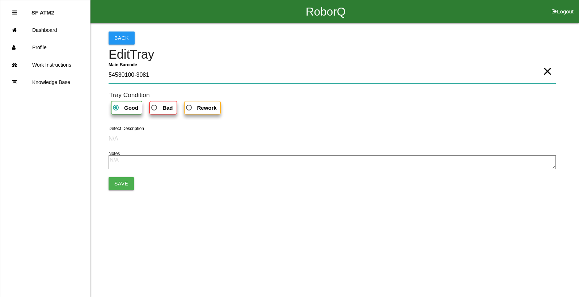
click at [209, 82] on Barcode "54530100-3081" at bounding box center [332, 75] width 447 height 17
type Barcode "54530100-3076"
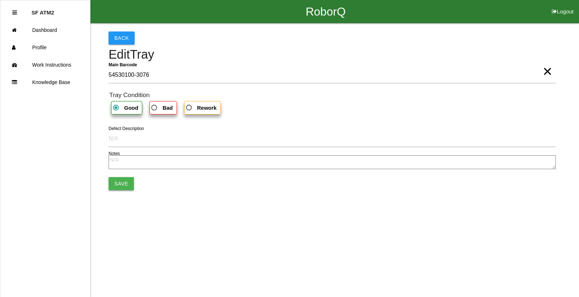
click at [121, 188] on button "Save" at bounding box center [121, 183] width 25 height 13
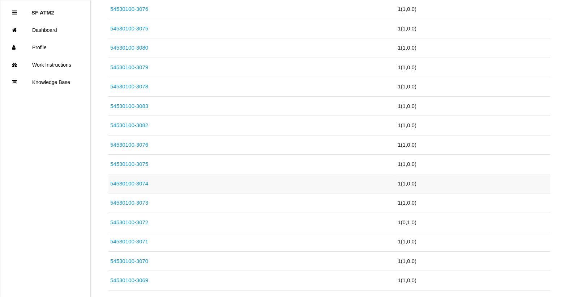
scroll to position [398, 0]
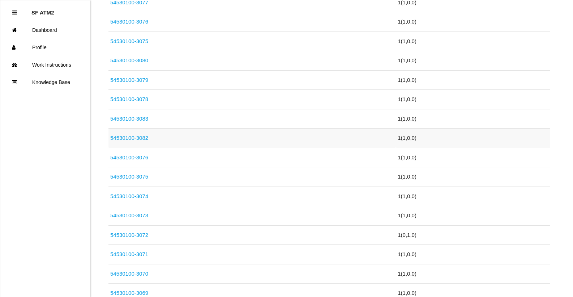
click at [145, 135] on link "54530100-3082" at bounding box center [129, 138] width 38 height 6
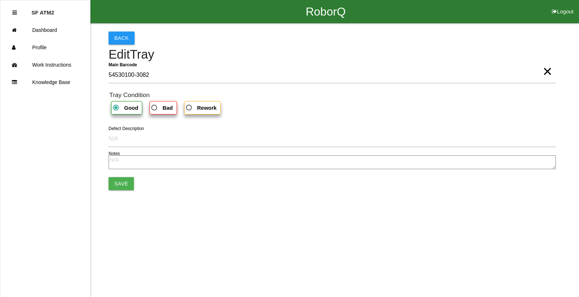
click at [159, 66] on div "Back Edit Tray Main Barcode 54530100-3082 × Tray Condition Good Bad Rework Defe…" at bounding box center [332, 110] width 447 height 175
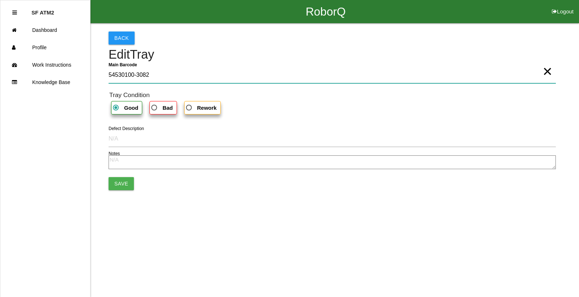
click at [161, 76] on Barcode "54530100-3082" at bounding box center [332, 75] width 447 height 17
type Barcode "54530100-3077"
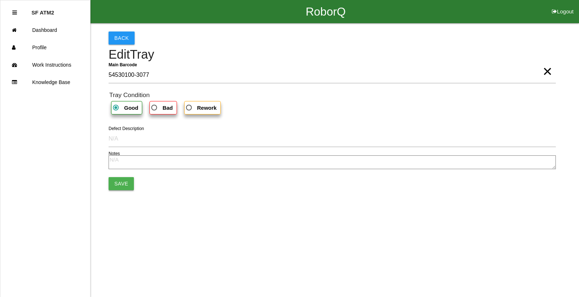
click at [129, 188] on button "Save" at bounding box center [121, 183] width 25 height 13
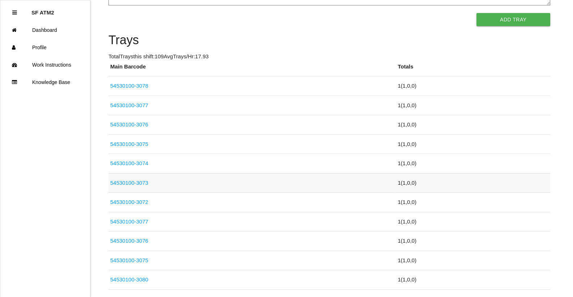
scroll to position [217, 0]
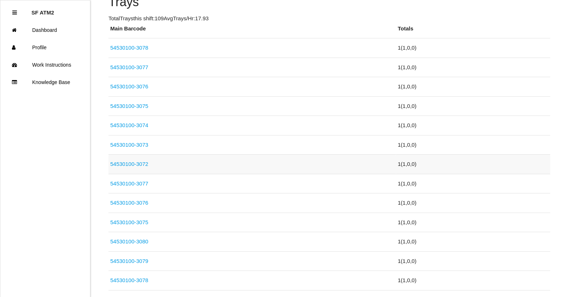
click at [146, 162] on link "54530100-3072" at bounding box center [129, 164] width 38 height 6
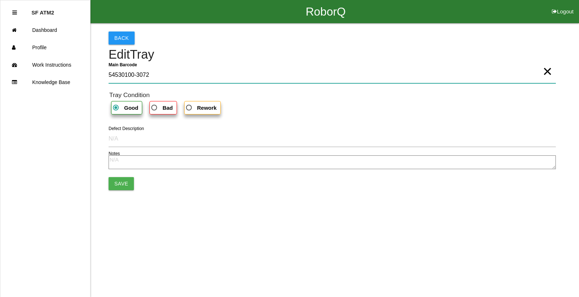
click at [154, 73] on Barcode "54530100-3072" at bounding box center [332, 75] width 447 height 17
type Barcode "54530100-3078"
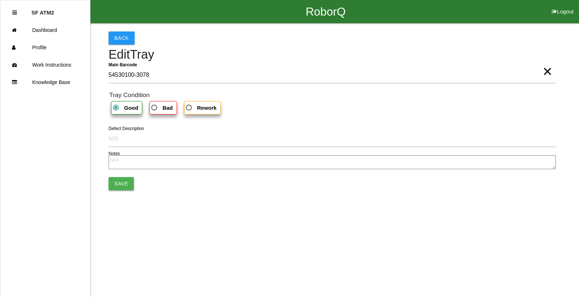
click at [111, 188] on button "Save" at bounding box center [121, 183] width 25 height 13
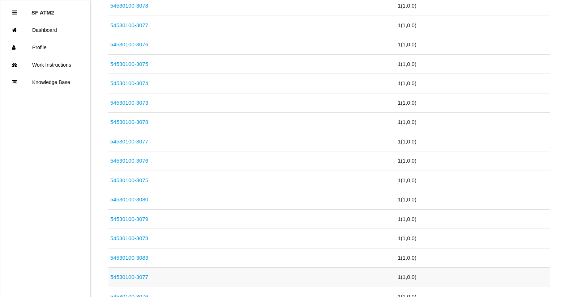
scroll to position [289, 0]
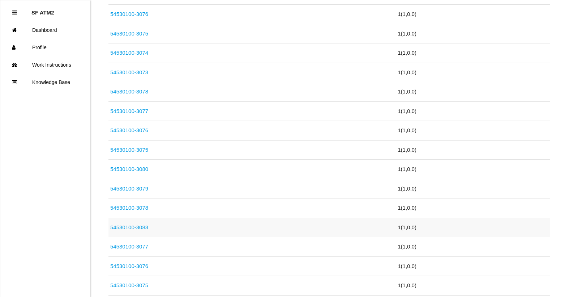
click at [143, 229] on link "54530100-3083" at bounding box center [129, 227] width 38 height 6
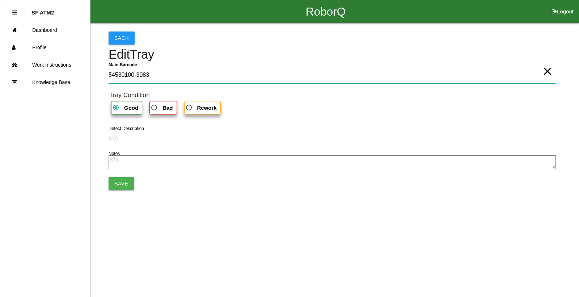
click at [175, 80] on Barcode "54530100-3083" at bounding box center [332, 75] width 447 height 17
type Barcode "54530100-3078"
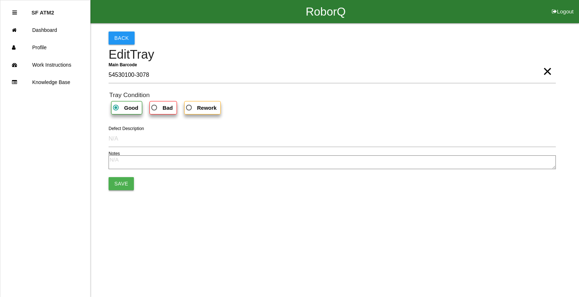
click at [116, 185] on button "Save" at bounding box center [121, 183] width 25 height 13
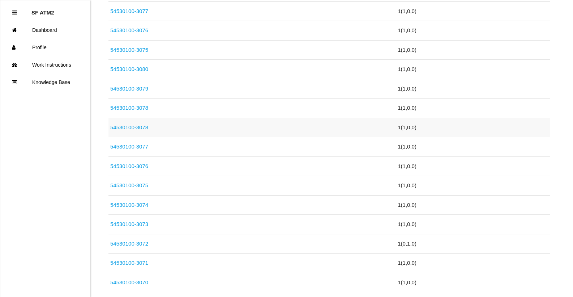
scroll to position [289, 0]
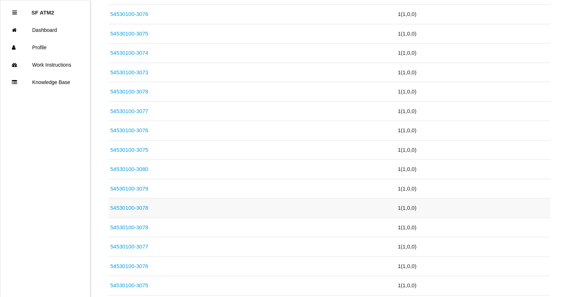
click at [145, 208] on link "54530100-3078" at bounding box center [129, 207] width 38 height 6
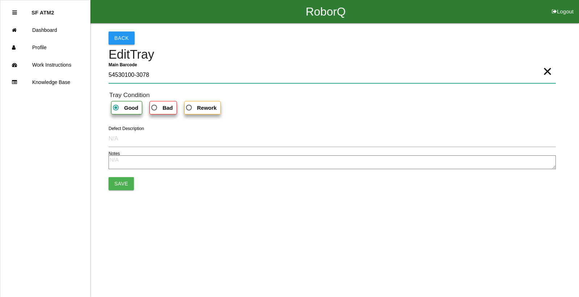
click at [179, 76] on Barcode "54530100-3078" at bounding box center [332, 75] width 447 height 17
type Barcode "54530100-3079"
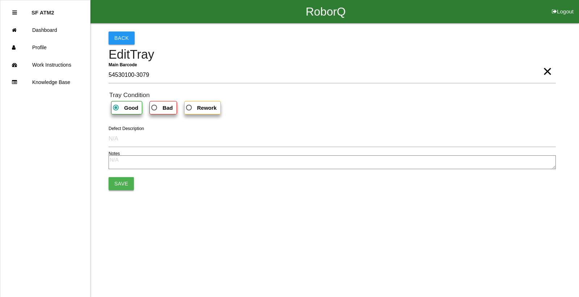
click at [126, 178] on button "Save" at bounding box center [121, 183] width 25 height 13
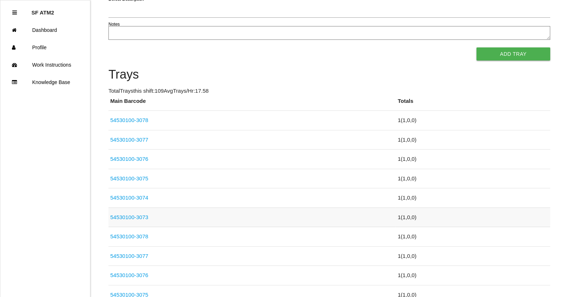
scroll to position [253, 0]
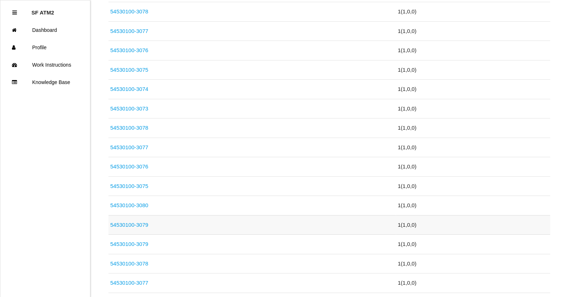
click at [145, 222] on link "54530100-3079" at bounding box center [129, 224] width 38 height 6
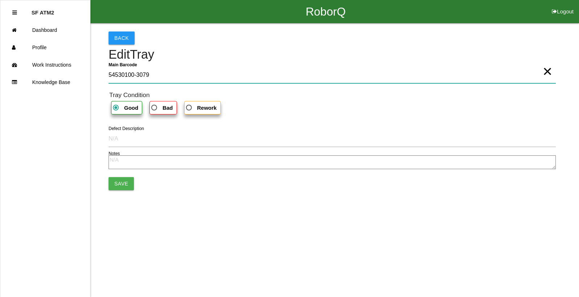
click at [209, 81] on Barcode "54530100-3079" at bounding box center [332, 75] width 447 height 17
type Barcode "54530100-3080"
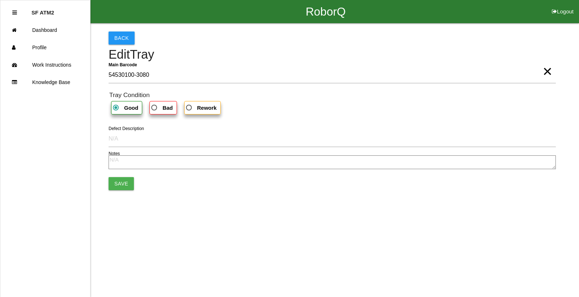
click at [104, 184] on div "Back Edit Tray Main Barcode 54530100-3080 × Tray Condition Good Bad Rework Defe…" at bounding box center [289, 110] width 579 height 175
click at [122, 184] on button "Save" at bounding box center [121, 183] width 25 height 13
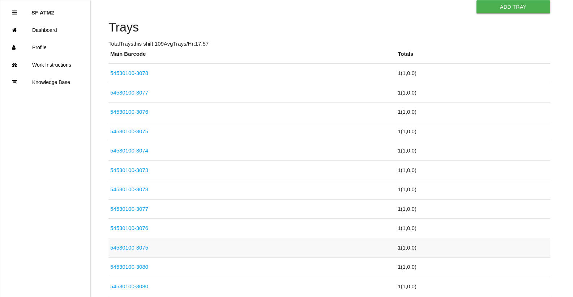
scroll to position [217, 0]
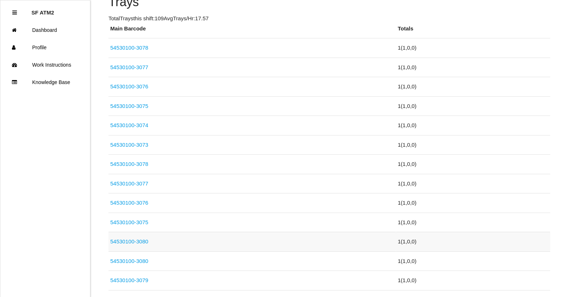
click at [143, 242] on link "54530100-3080" at bounding box center [129, 241] width 38 height 6
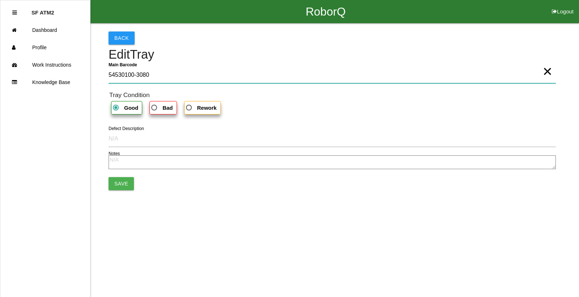
click at [187, 75] on Barcode "54530100-3080" at bounding box center [332, 75] width 447 height 17
type Barcode "54530100-3081"
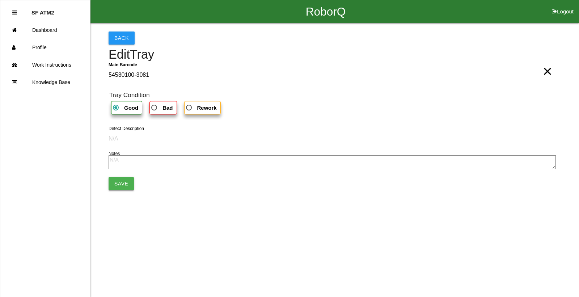
click at [118, 183] on button "Save" at bounding box center [121, 183] width 25 height 13
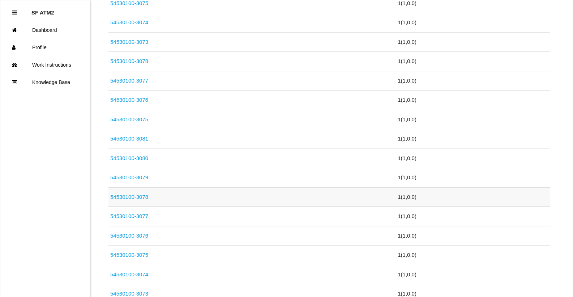
scroll to position [326, 0]
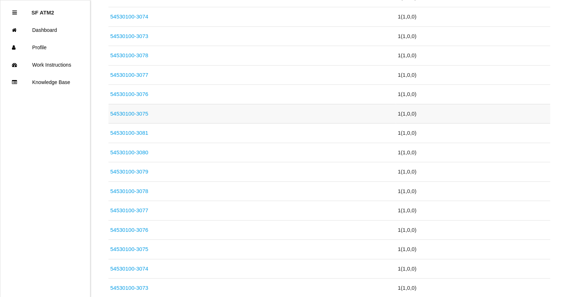
click at [140, 115] on link "54530100-3075" at bounding box center [129, 113] width 38 height 6
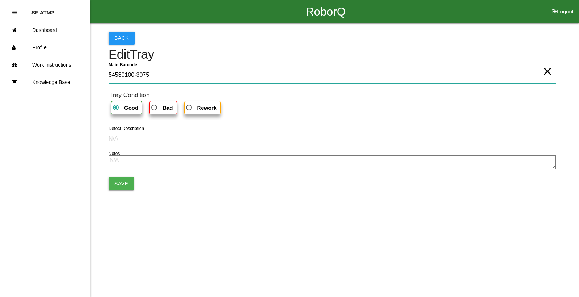
click at [163, 80] on Barcode "54530100-3075" at bounding box center [332, 75] width 447 height 17
type Barcode "54530100-3082"
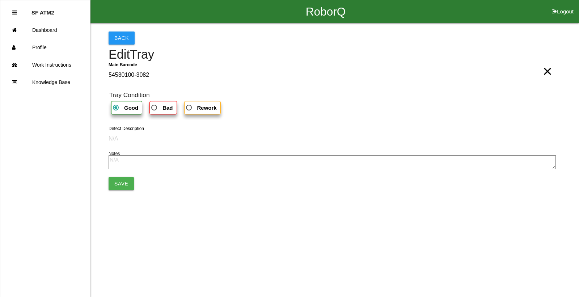
click at [115, 190] on div "Back Edit Tray Main Barcode 54530100-3082 × Tray Condition Good Bad Rework Defe…" at bounding box center [332, 110] width 447 height 175
click at [119, 185] on button "Save" at bounding box center [121, 183] width 25 height 13
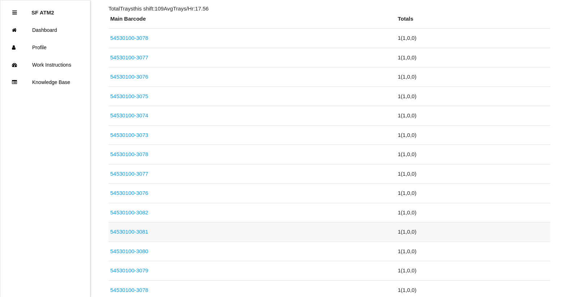
scroll to position [253, 0]
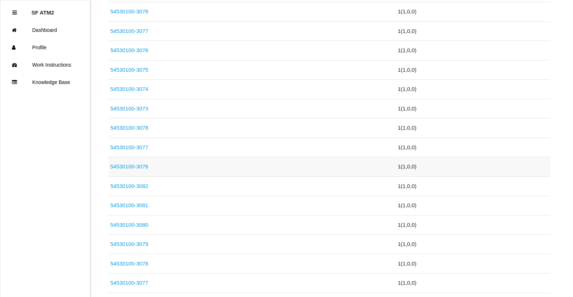
click at [146, 165] on link "54530100-3076" at bounding box center [129, 166] width 38 height 6
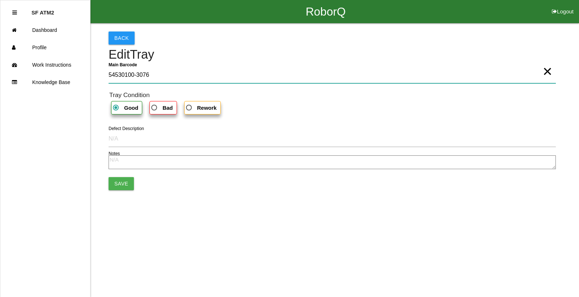
click at [182, 77] on Barcode "54530100-3076" at bounding box center [332, 75] width 447 height 17
type Barcode "54530100-3083"
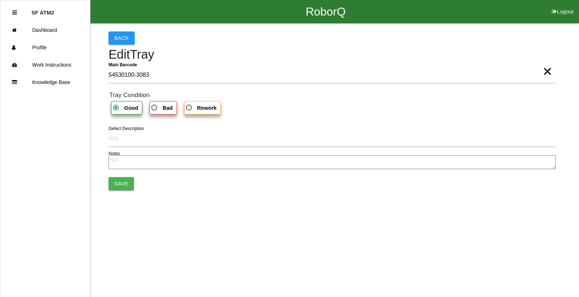
click at [127, 189] on button "Save" at bounding box center [121, 183] width 25 height 13
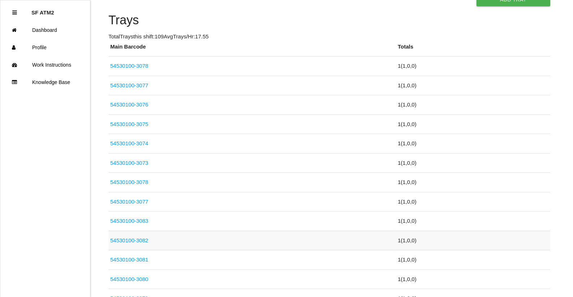
scroll to position [253, 0]
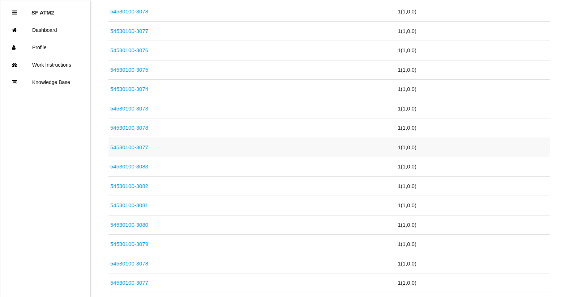
click at [144, 147] on link "54530100-3077" at bounding box center [129, 147] width 38 height 6
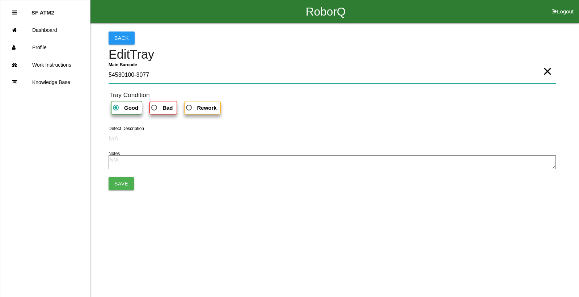
click at [155, 74] on Barcode "54530100-3077" at bounding box center [332, 75] width 447 height 17
type Barcode "54530100-3084"
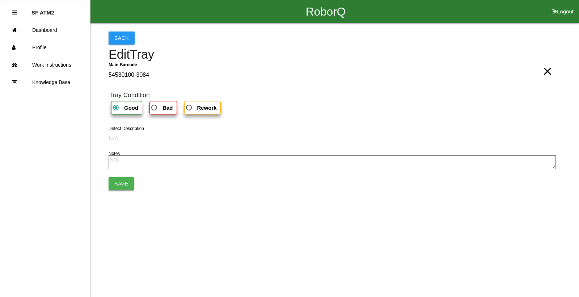
click at [118, 182] on button "Save" at bounding box center [121, 183] width 25 height 13
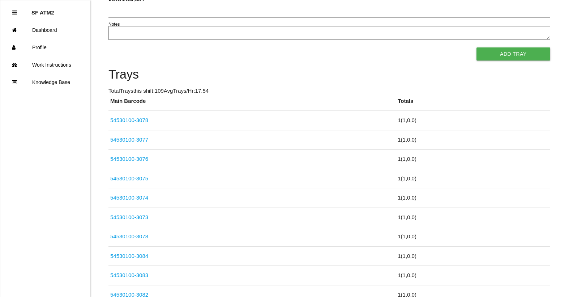
scroll to position [217, 0]
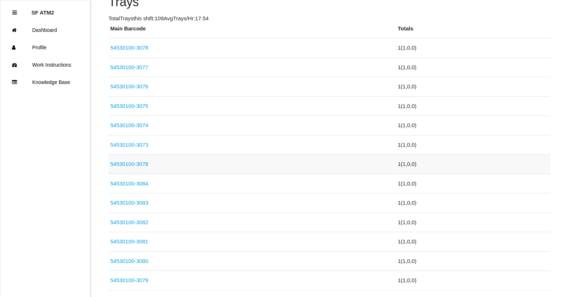
click at [145, 163] on link "54530100-3078" at bounding box center [129, 164] width 38 height 6
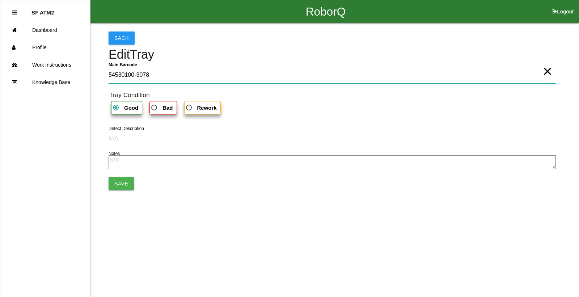
click at [186, 74] on Barcode "54530100-3078" at bounding box center [332, 75] width 447 height 17
type Barcode "54530100-3085"
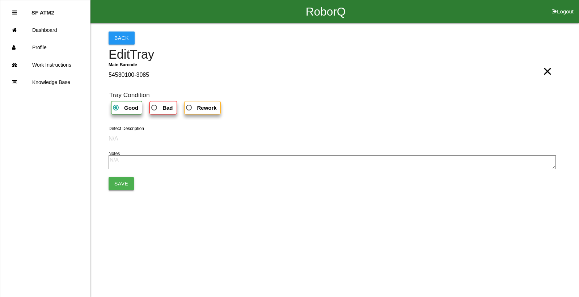
click at [123, 179] on button "Save" at bounding box center [121, 183] width 25 height 13
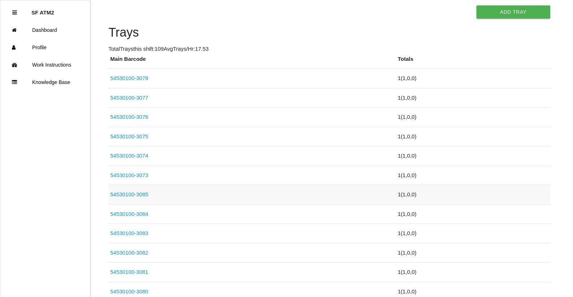
scroll to position [217, 0]
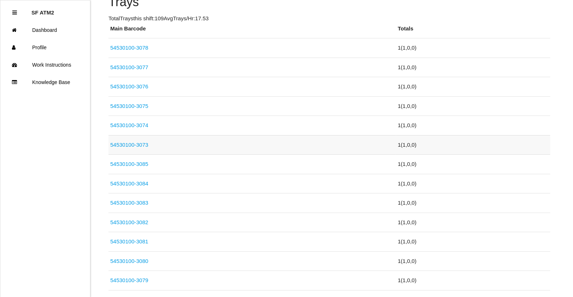
click at [147, 143] on link "54530100-3073" at bounding box center [129, 144] width 38 height 6
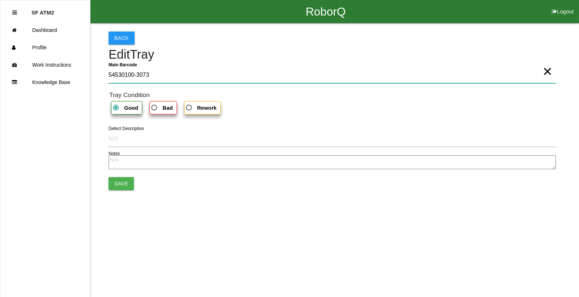
click at [194, 73] on Barcode "54530100-3073" at bounding box center [332, 75] width 447 height 17
type Barcode "54530100-3086"
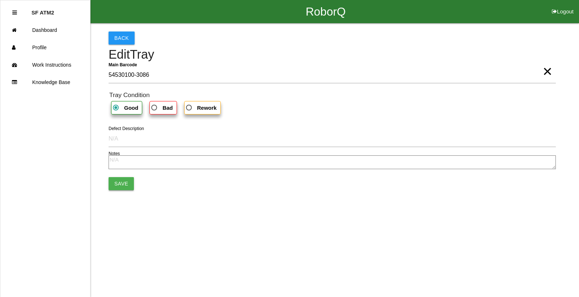
click at [120, 178] on button "Save" at bounding box center [121, 183] width 25 height 13
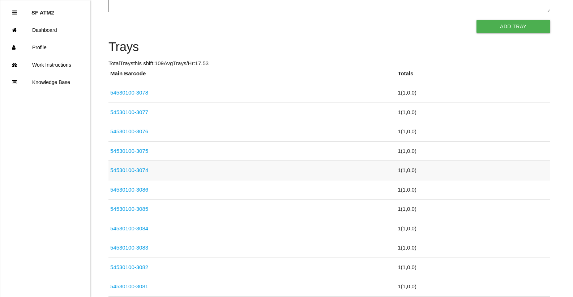
scroll to position [181, 0]
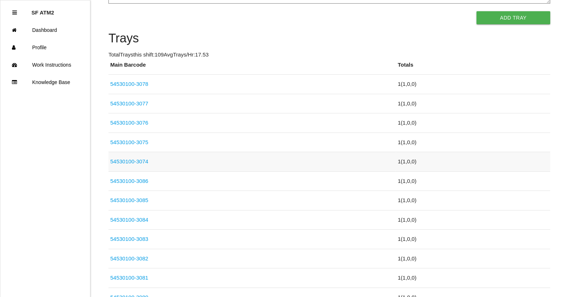
click at [145, 163] on link "54530100-3074" at bounding box center [129, 161] width 38 height 6
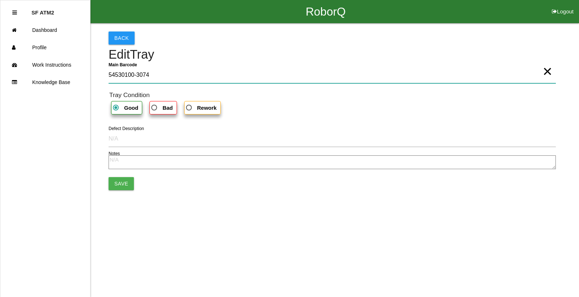
click at [188, 77] on Barcode "54530100-3074" at bounding box center [332, 75] width 447 height 17
type Barcode "54530100-3087"
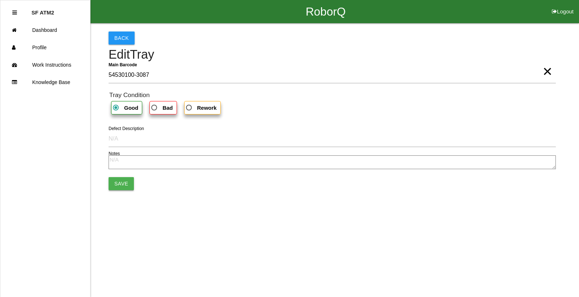
click at [126, 179] on button "Save" at bounding box center [121, 183] width 25 height 13
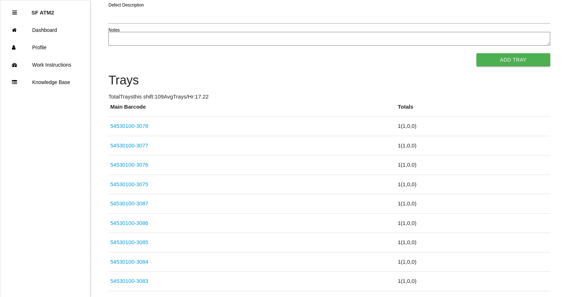
scroll to position [145, 0]
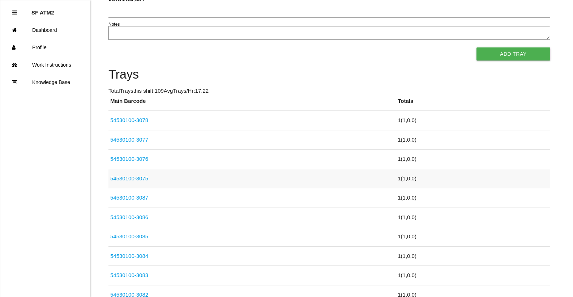
click at [143, 177] on link "54530100-3075" at bounding box center [129, 178] width 38 height 6
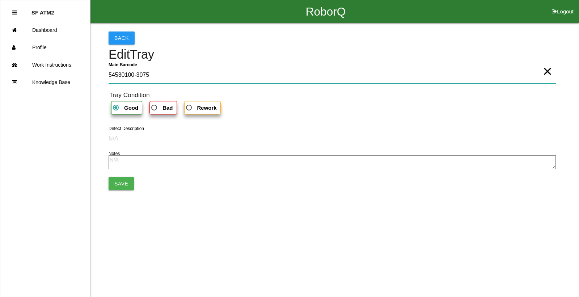
click at [217, 72] on Barcode "54530100-3075" at bounding box center [332, 75] width 447 height 17
type Barcode "54530100-3088"
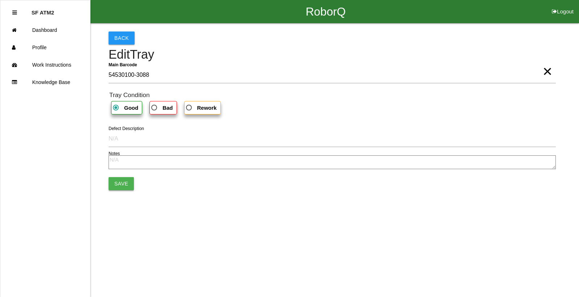
click at [123, 183] on button "Save" at bounding box center [121, 183] width 25 height 13
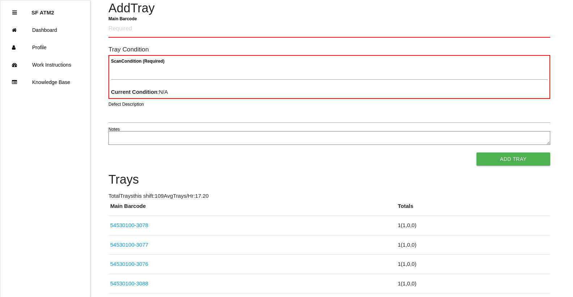
scroll to position [145, 0]
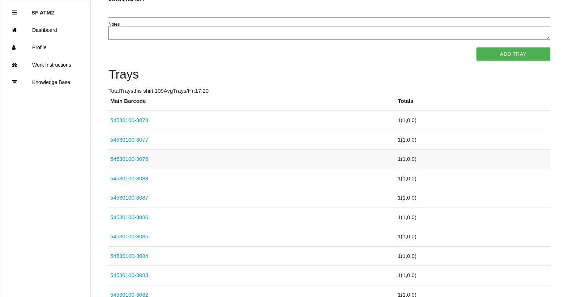
click at [144, 157] on link "54530100-3076" at bounding box center [129, 159] width 38 height 6
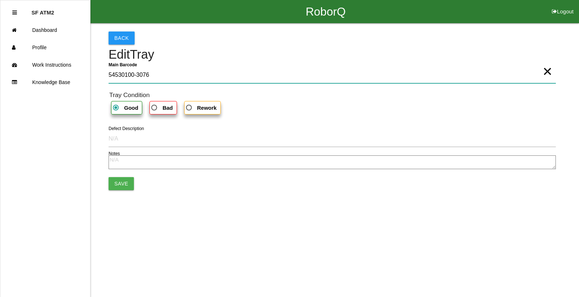
click at [191, 75] on Barcode "54530100-3076" at bounding box center [332, 75] width 447 height 17
type Barcode "54530100-3089"
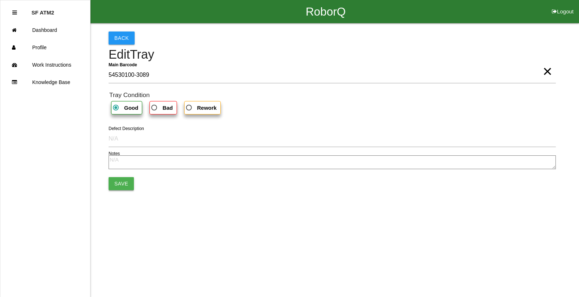
click at [114, 188] on button "Save" at bounding box center [121, 183] width 25 height 13
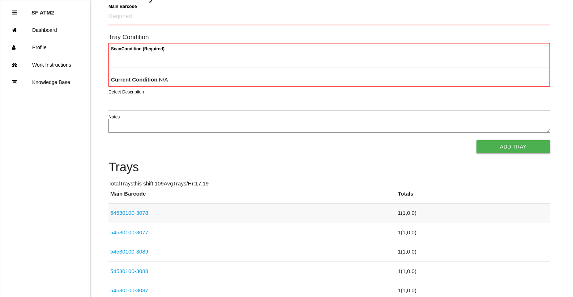
scroll to position [145, 0]
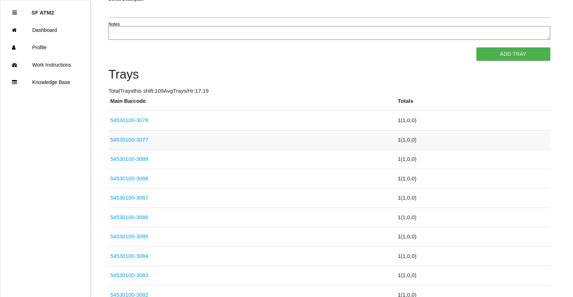
click at [140, 141] on link "54530100-3077" at bounding box center [129, 139] width 38 height 6
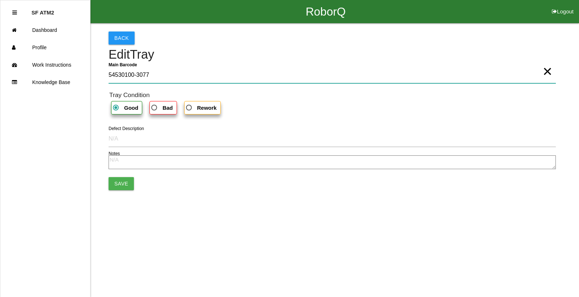
click at [164, 69] on Barcode "54530100-3077" at bounding box center [332, 75] width 447 height 17
type Barcode "54530100-3090"
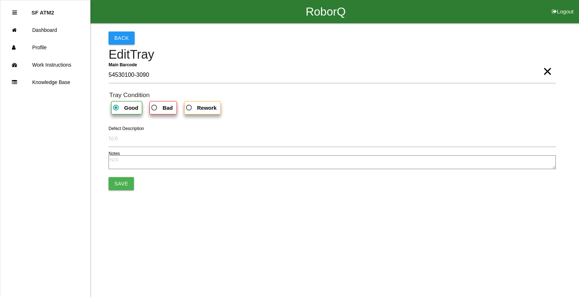
click at [127, 170] on div "Notes" at bounding box center [332, 163] width 447 height 16
click at [128, 185] on button "Save" at bounding box center [121, 183] width 25 height 13
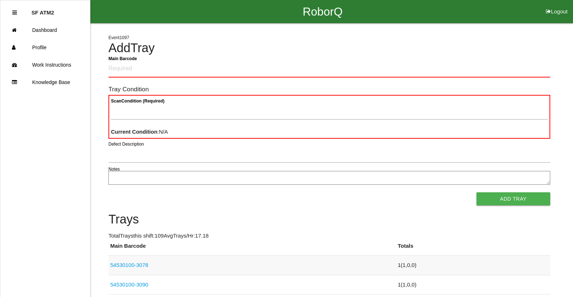
click at [139, 265] on link "54530100-3078" at bounding box center [129, 265] width 38 height 6
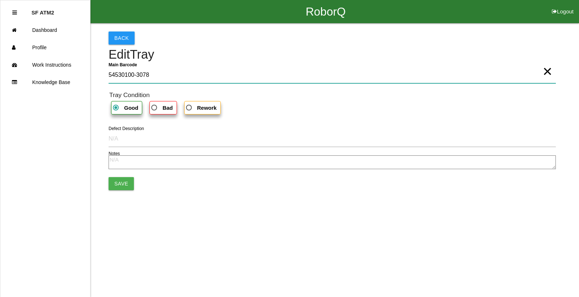
click at [170, 83] on Barcode "54530100-3078" at bounding box center [332, 75] width 447 height 17
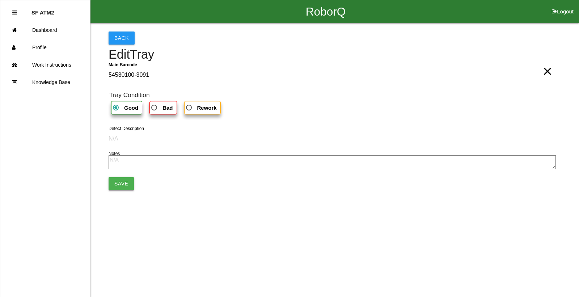
click at [130, 180] on button "Save" at bounding box center [121, 183] width 25 height 13
